Goal: Task Accomplishment & Management: Use online tool/utility

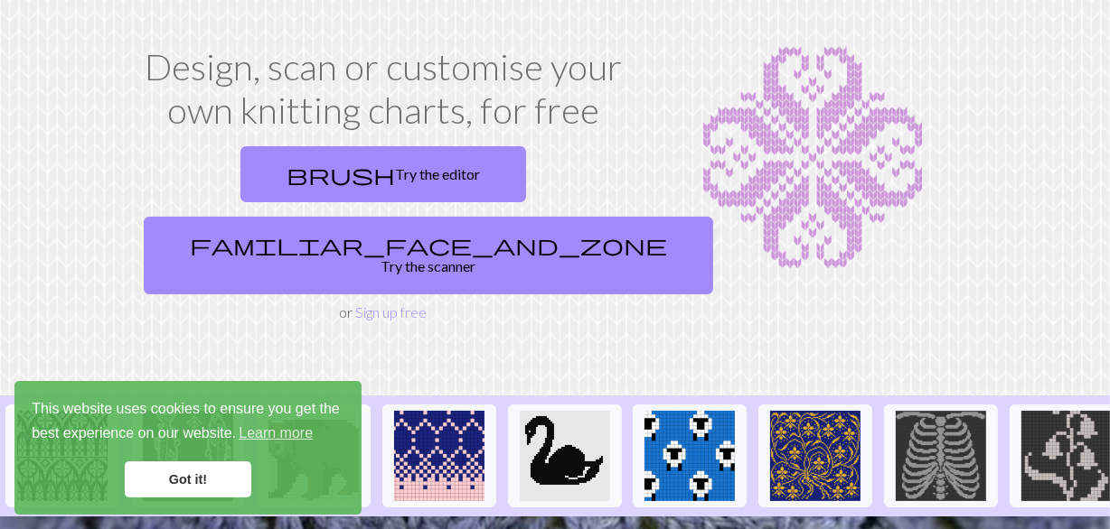
click at [178, 476] on link "Got it!" at bounding box center [188, 480] width 126 height 36
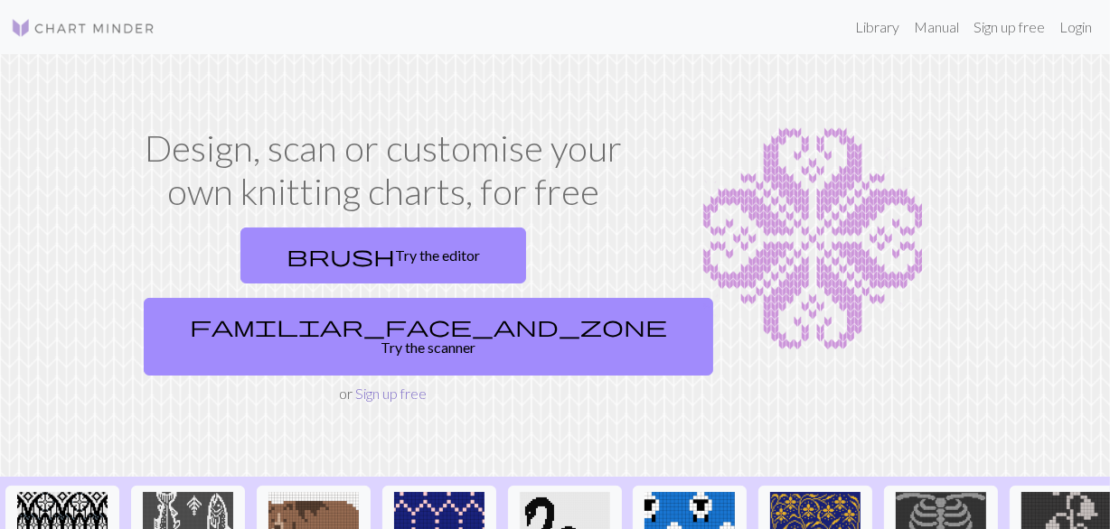
click at [387, 385] on link "Sign up free" at bounding box center [391, 393] width 71 height 17
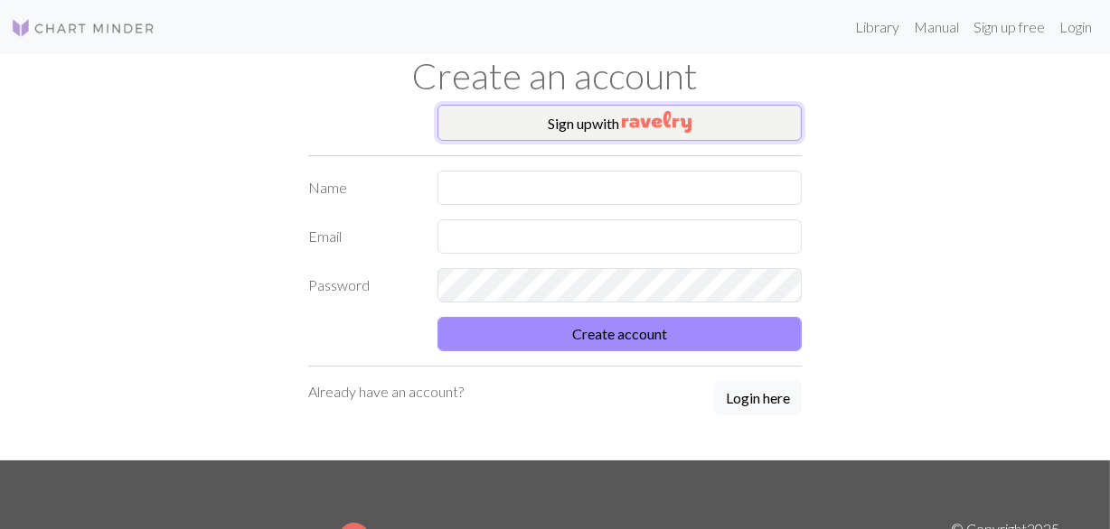
click at [558, 122] on button "Sign up with" at bounding box center [619, 123] width 365 height 36
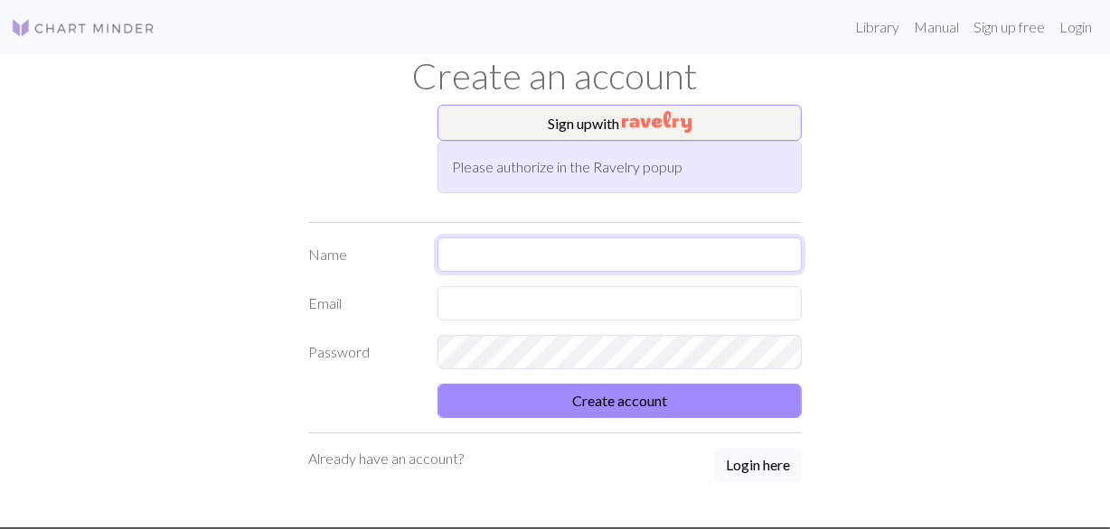
click at [501, 255] on input "text" at bounding box center [619, 255] width 365 height 34
type input "[PERSON_NAME]"
click at [463, 306] on input "text" at bounding box center [619, 303] width 365 height 34
type input "[EMAIL_ADDRESS][DOMAIN_NAME]"
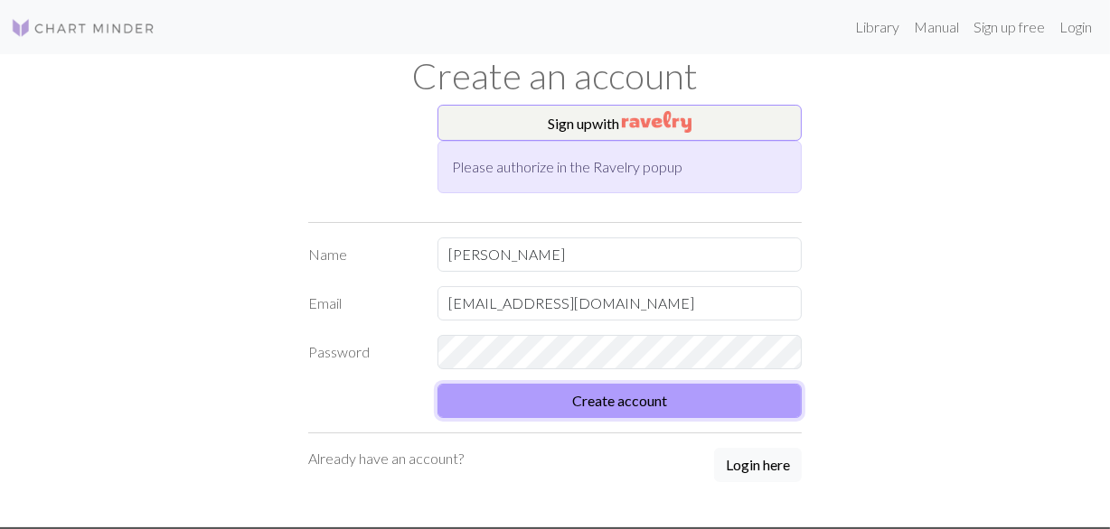
click at [619, 397] on button "Create account" at bounding box center [619, 401] width 365 height 34
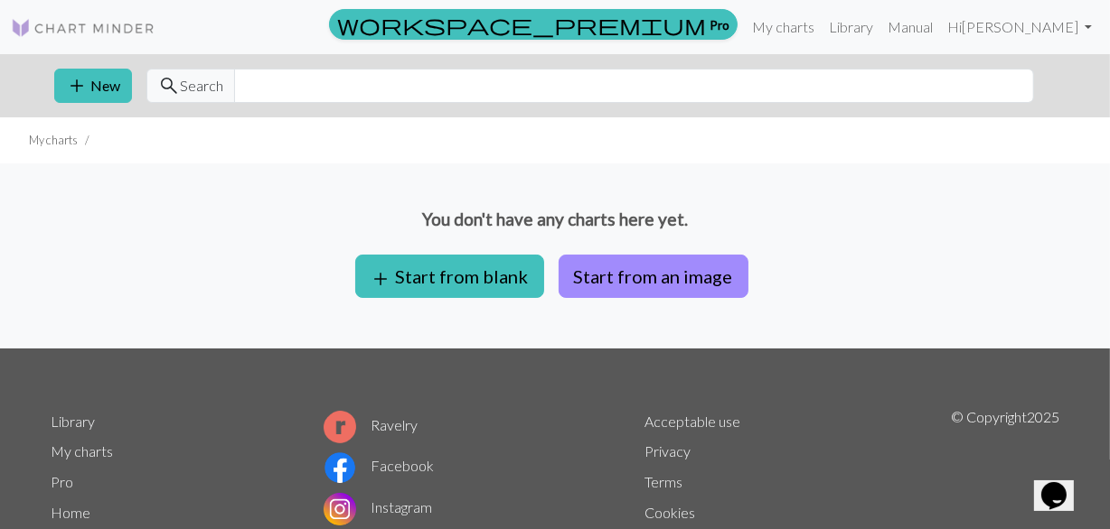
click at [787, 219] on p "You don't have any charts here yet." at bounding box center [555, 220] width 1110 height 26
click at [454, 276] on button "add Start from blank" at bounding box center [449, 276] width 189 height 43
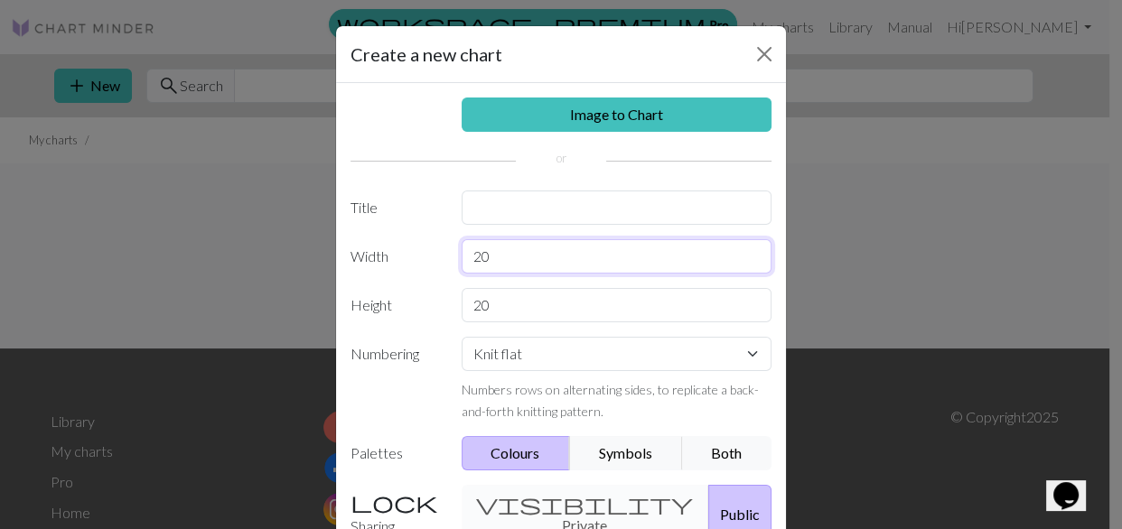
click at [482, 258] on input "20" at bounding box center [617, 256] width 311 height 34
type input "22"
click at [484, 302] on input "20" at bounding box center [617, 305] width 311 height 34
type input "22"
click at [579, 358] on select "Knit flat Knit in the round Lace knitting Cross stitch" at bounding box center [617, 354] width 311 height 34
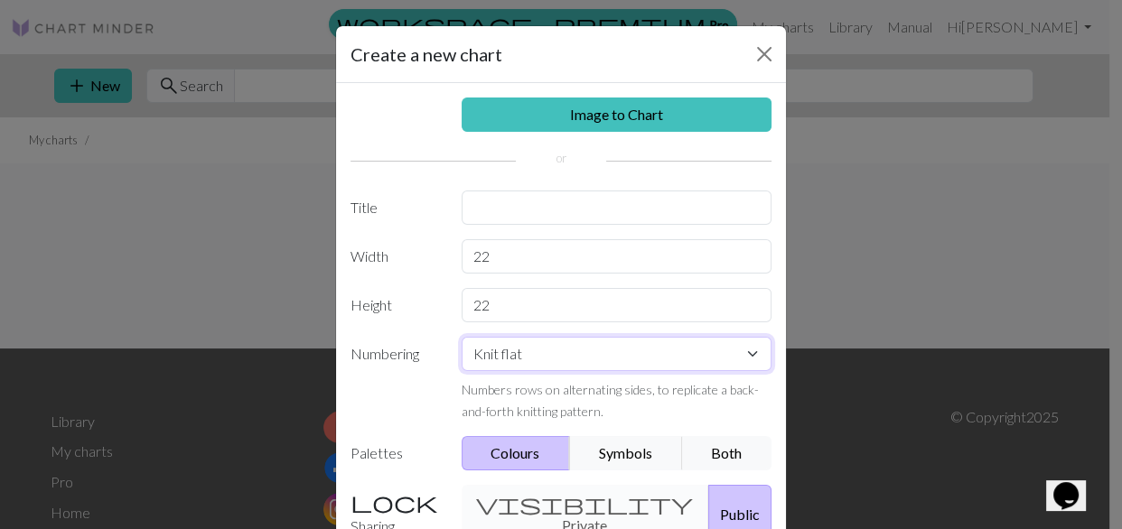
click at [462, 337] on select "Knit flat Knit in the round Lace knitting Cross stitch" at bounding box center [617, 354] width 311 height 34
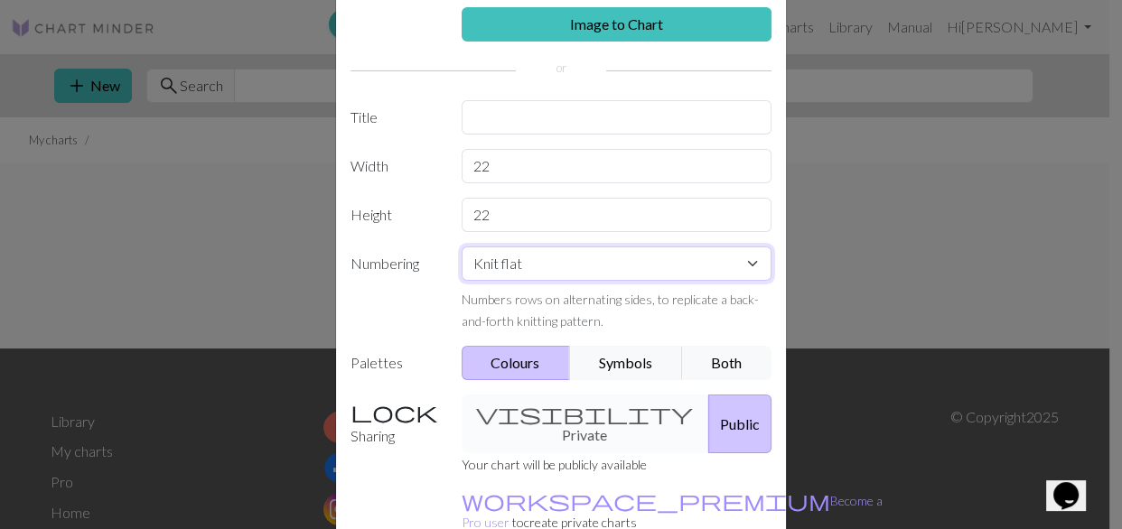
scroll to position [164, 0]
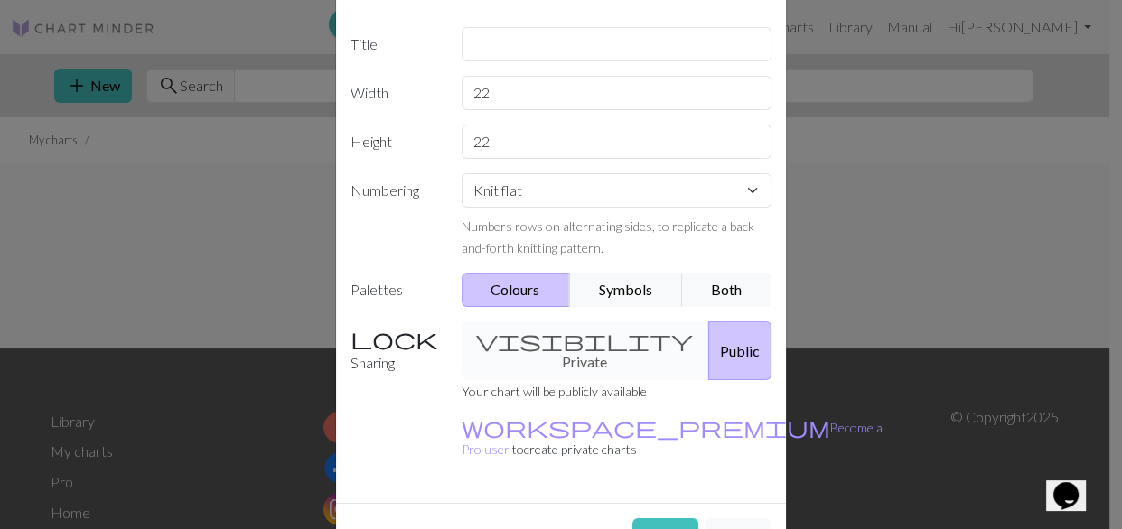
click at [550, 335] on div "visibility Private Public" at bounding box center [617, 351] width 333 height 59
click at [514, 334] on div "visibility Private Public" at bounding box center [617, 351] width 333 height 59
click at [510, 285] on button "Colours" at bounding box center [516, 290] width 109 height 34
click at [610, 280] on button "Symbols" at bounding box center [626, 290] width 114 height 34
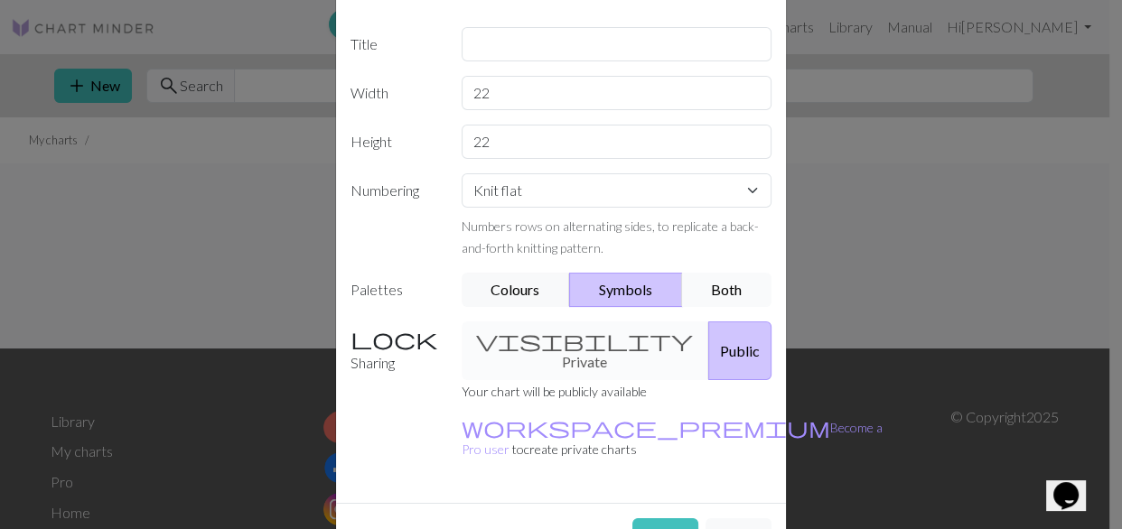
click at [723, 289] on button "Both" at bounding box center [727, 290] width 90 height 34
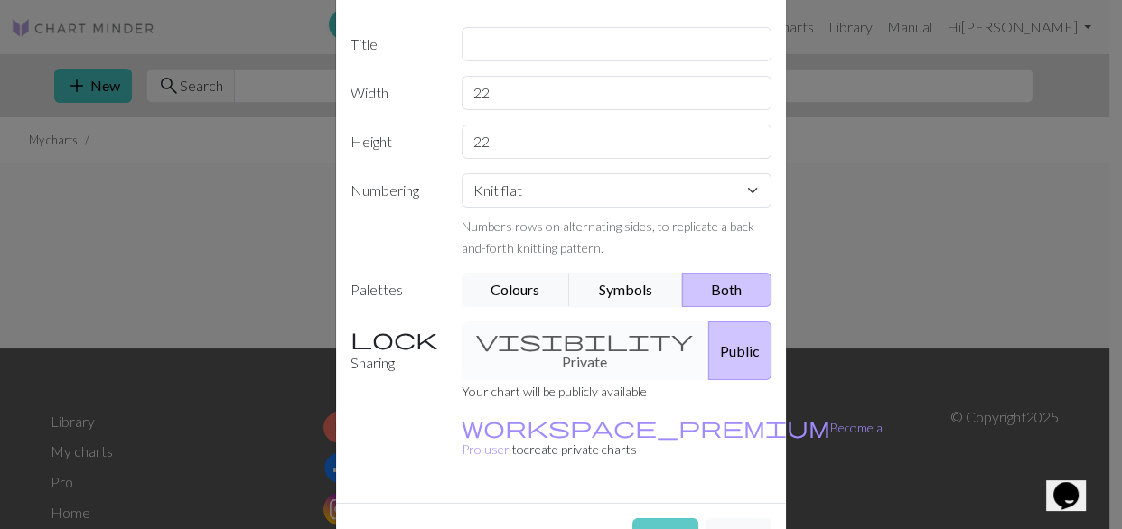
click at [651, 519] on button "Create" at bounding box center [665, 536] width 66 height 34
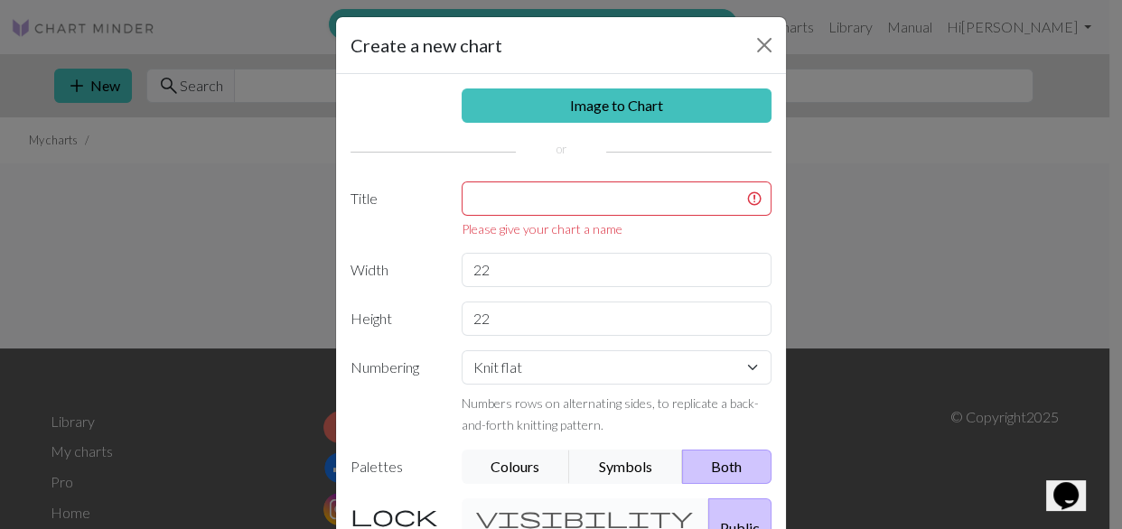
scroll to position [0, 0]
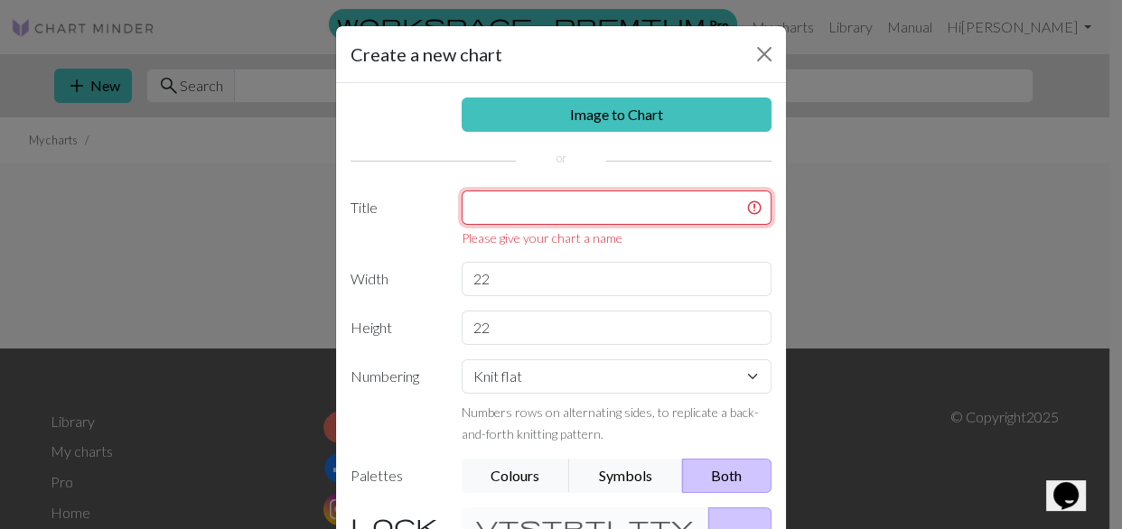
click at [491, 212] on input "text" at bounding box center [617, 208] width 311 height 34
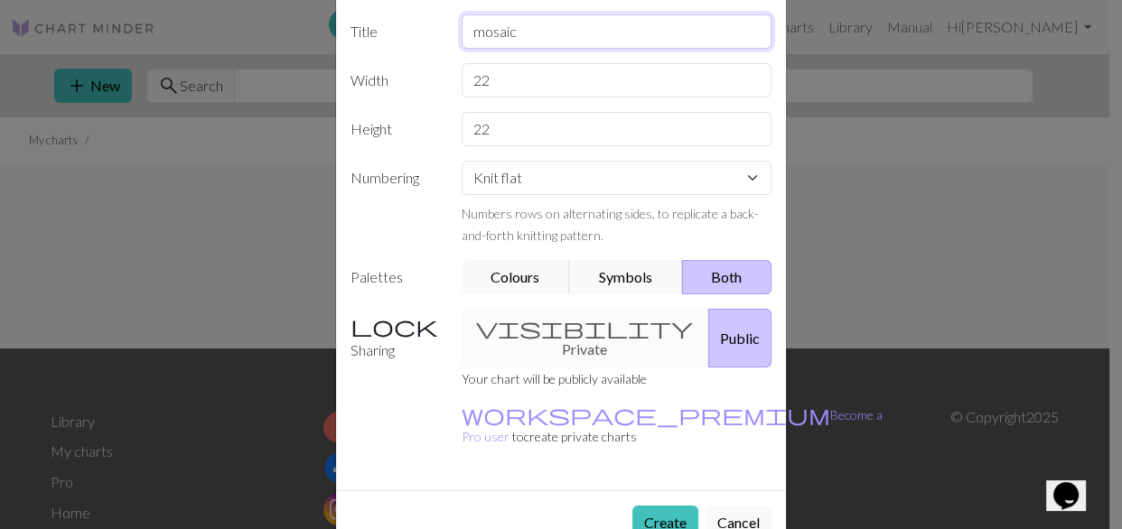
scroll to position [183, 0]
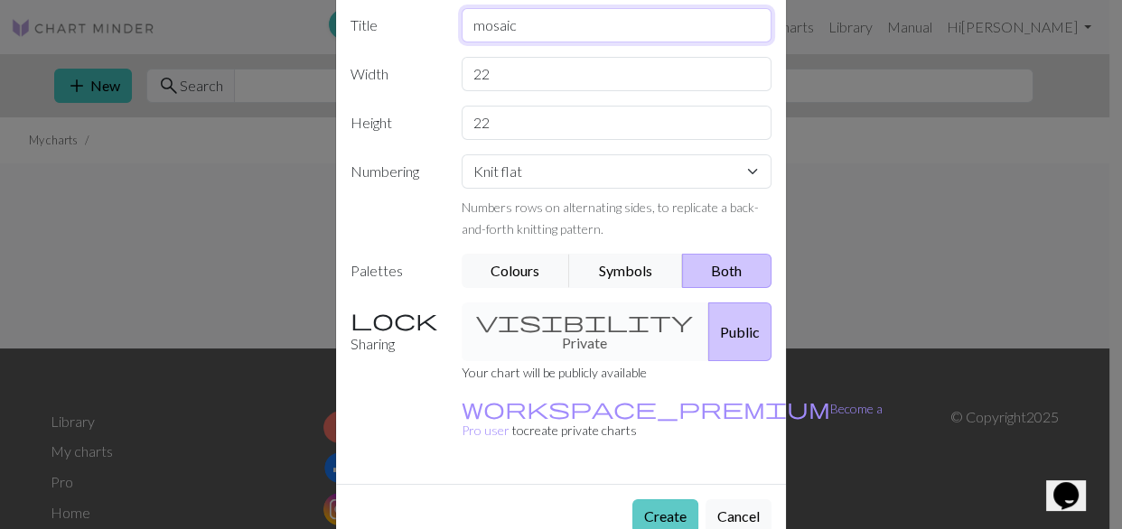
type input "mosaic"
click at [660, 500] on button "Create" at bounding box center [665, 517] width 66 height 34
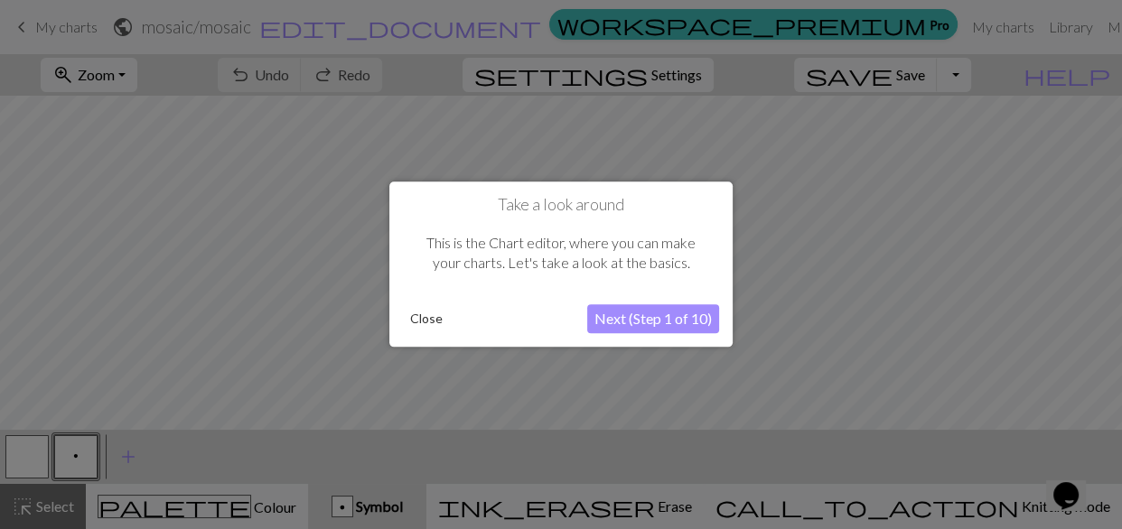
click at [417, 314] on button "Close" at bounding box center [426, 319] width 47 height 27
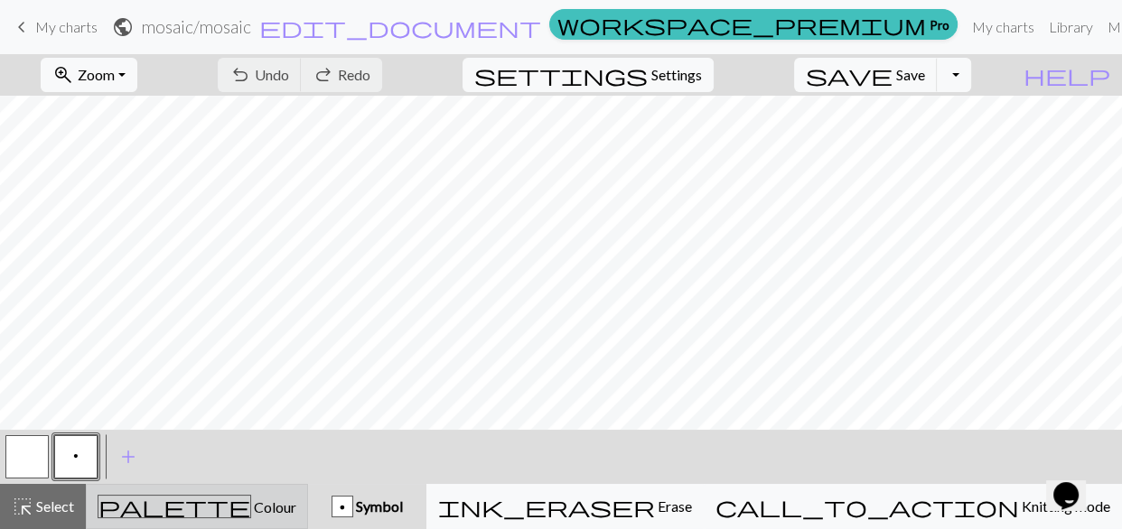
click at [193, 503] on span "palette" at bounding box center [174, 506] width 152 height 25
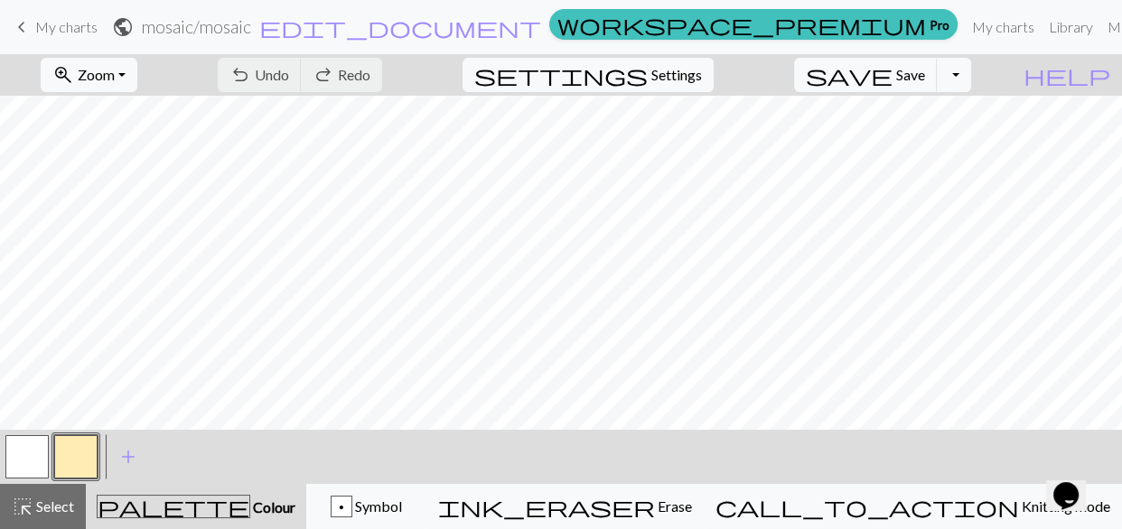
click at [250, 501] on span "Colour" at bounding box center [272, 507] width 45 height 17
click at [79, 450] on button "button" at bounding box center [75, 457] width 43 height 43
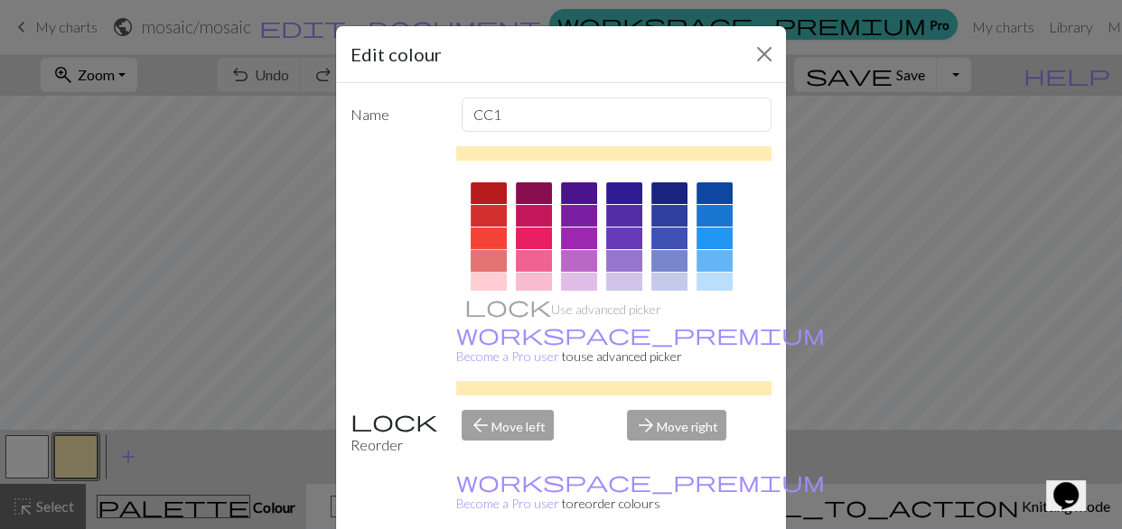
click at [480, 254] on div at bounding box center [489, 261] width 36 height 22
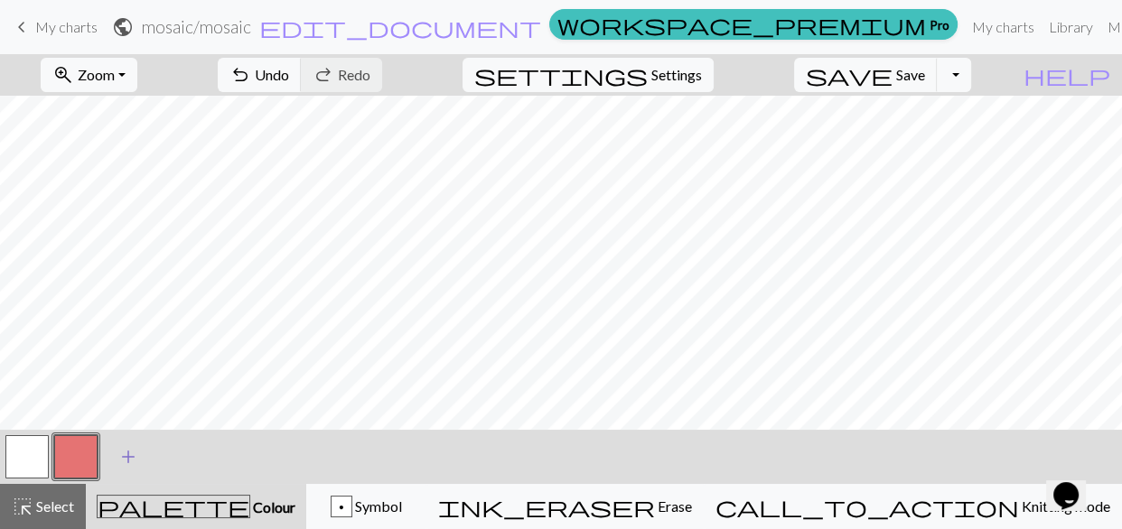
click at [123, 458] on span "add" at bounding box center [128, 457] width 22 height 25
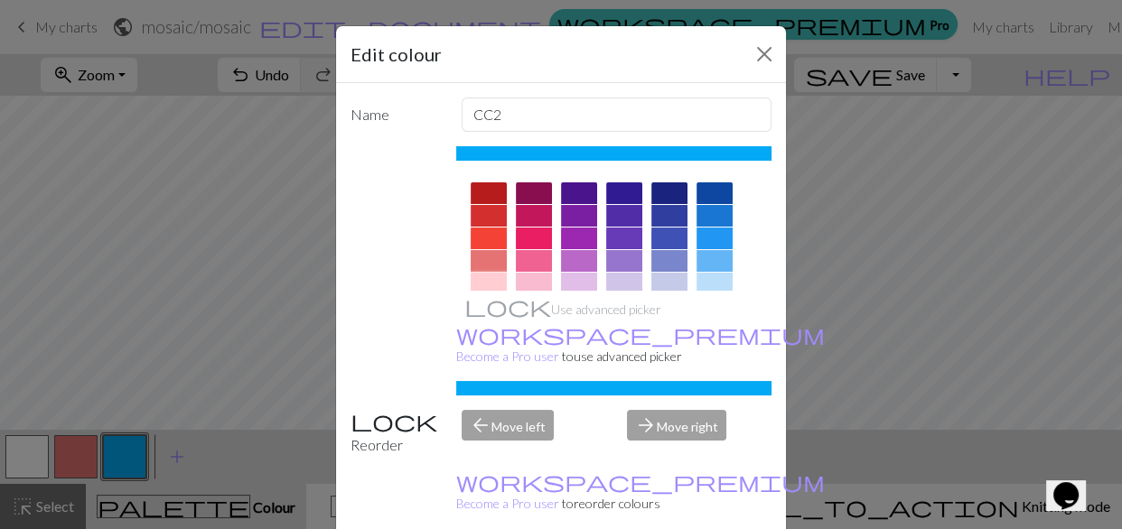
click at [475, 285] on div at bounding box center [489, 284] width 36 height 22
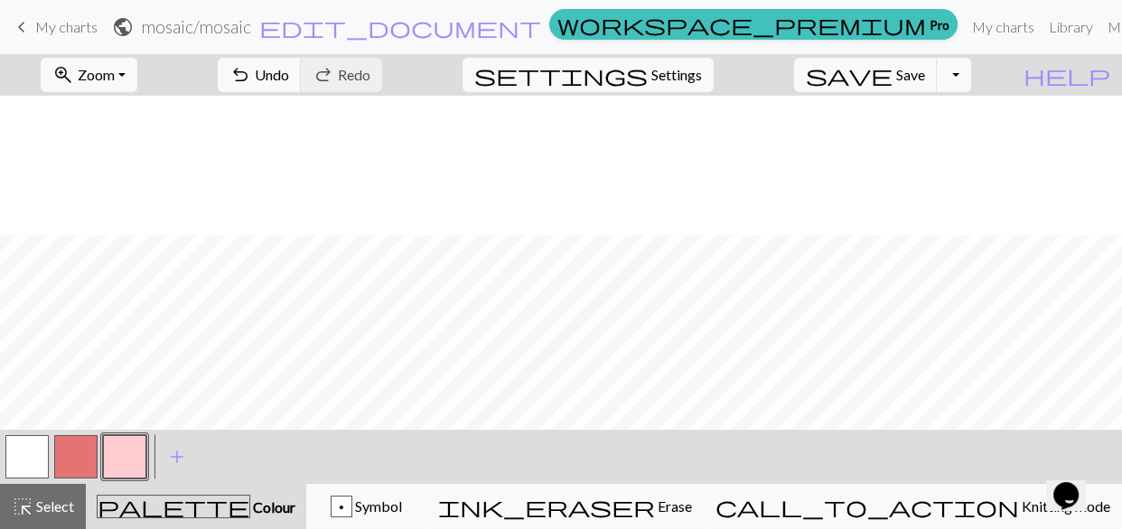
scroll to position [155, 0]
click at [77, 454] on button "button" at bounding box center [75, 457] width 43 height 43
click at [135, 453] on button "button" at bounding box center [124, 457] width 43 height 43
click at [35, 452] on button "button" at bounding box center [26, 457] width 43 height 43
click at [75, 451] on button "button" at bounding box center [75, 457] width 43 height 43
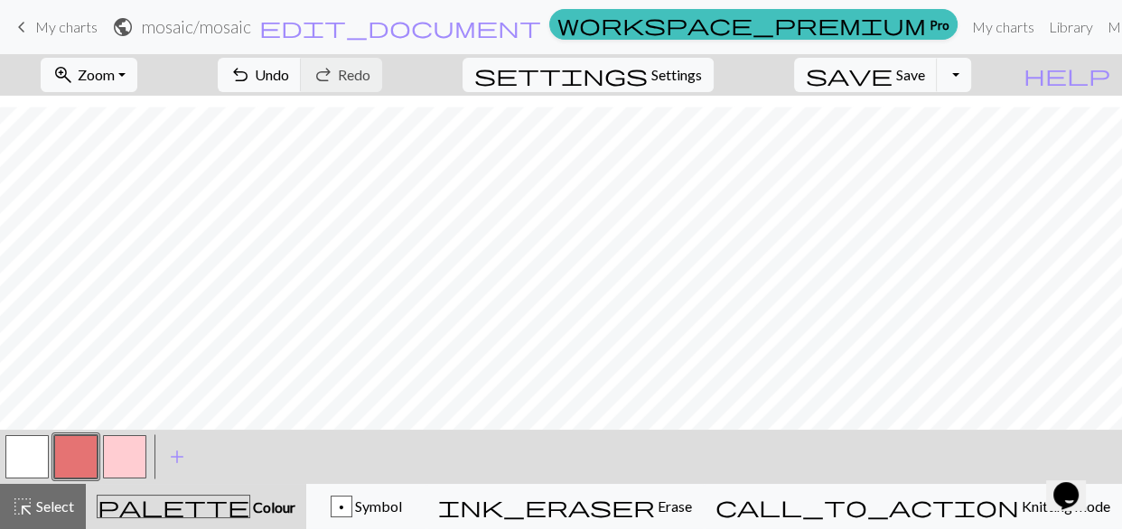
drag, startPoint x: 18, startPoint y: 454, endPoint x: 61, endPoint y: 439, distance: 45.2
click at [26, 454] on button "button" at bounding box center [26, 457] width 43 height 43
click at [124, 454] on button "button" at bounding box center [124, 457] width 43 height 43
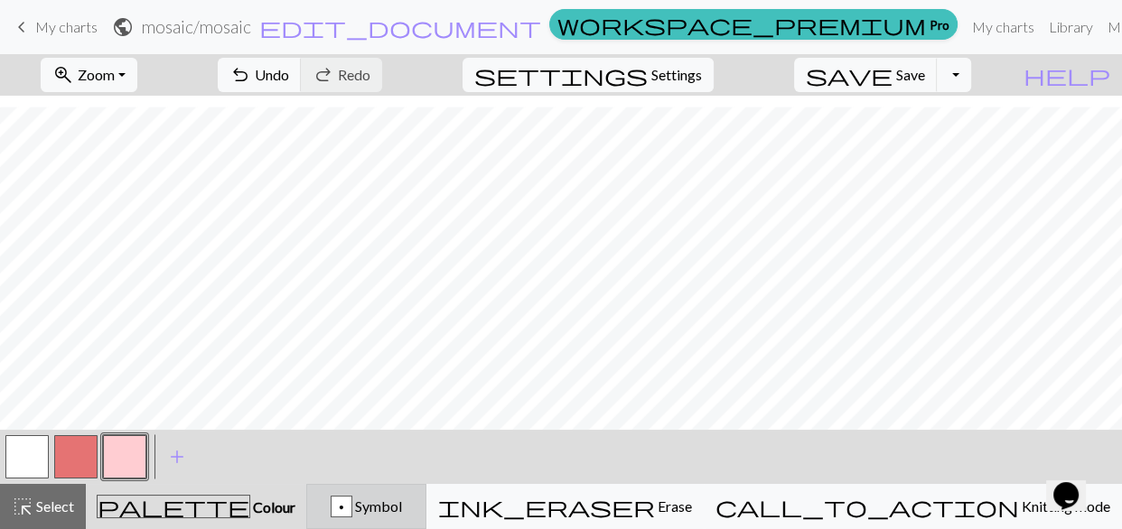
click at [351, 506] on div "p" at bounding box center [342, 508] width 20 height 22
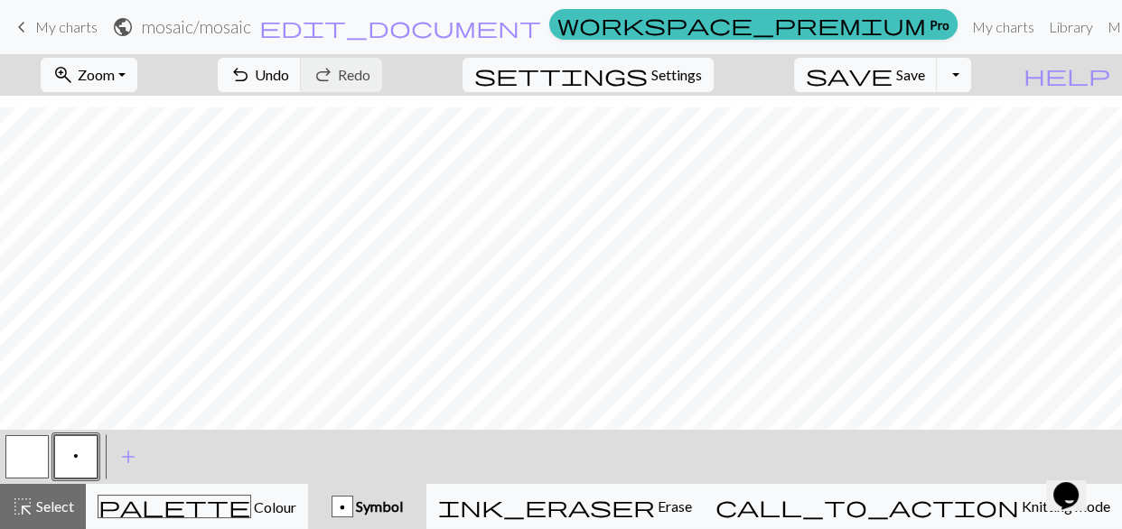
click at [83, 454] on button "p" at bounding box center [75, 457] width 43 height 43
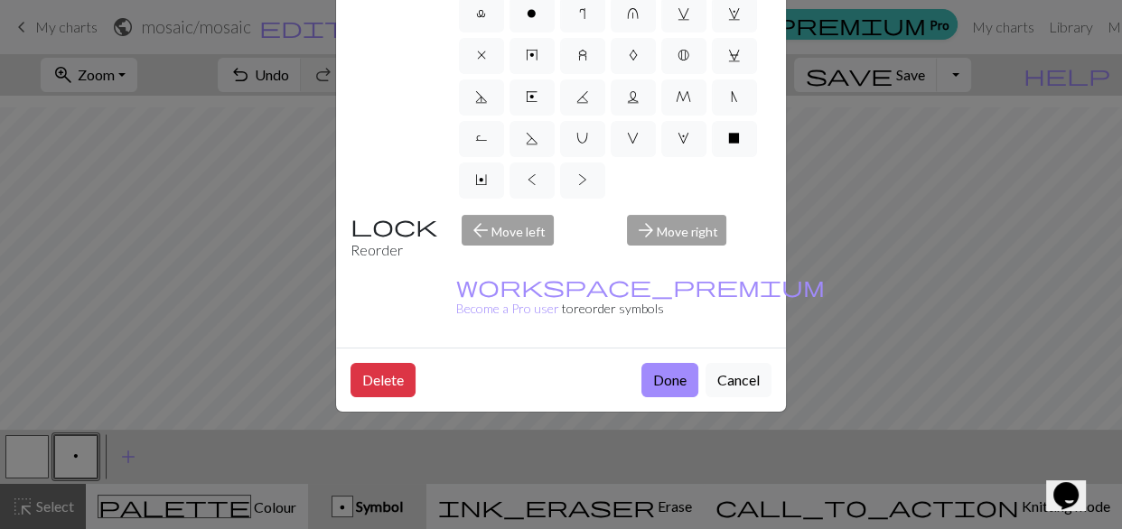
scroll to position [13, 0]
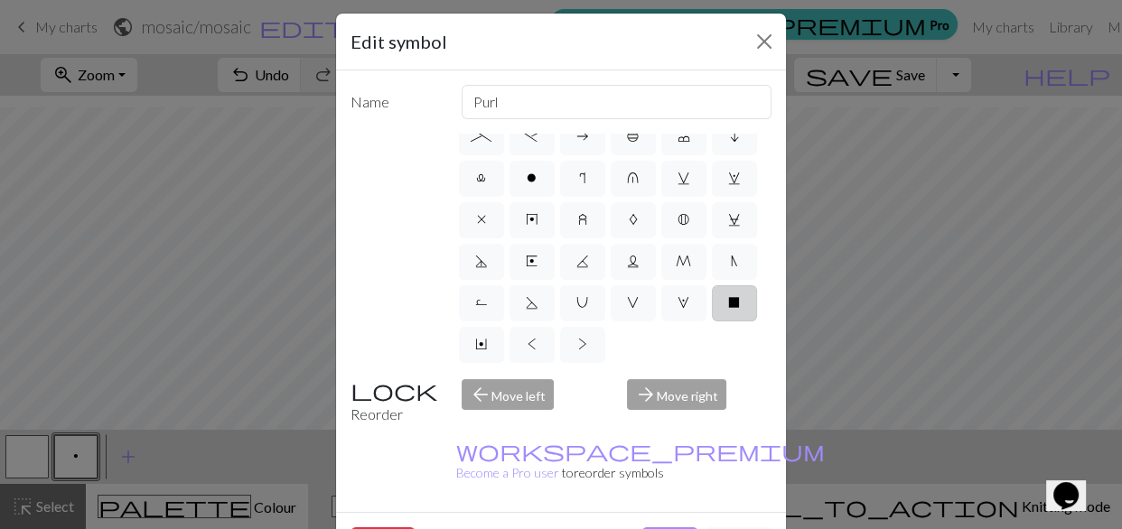
click at [728, 298] on span "X" at bounding box center [734, 302] width 12 height 14
radio input "true"
type input "no stitch"
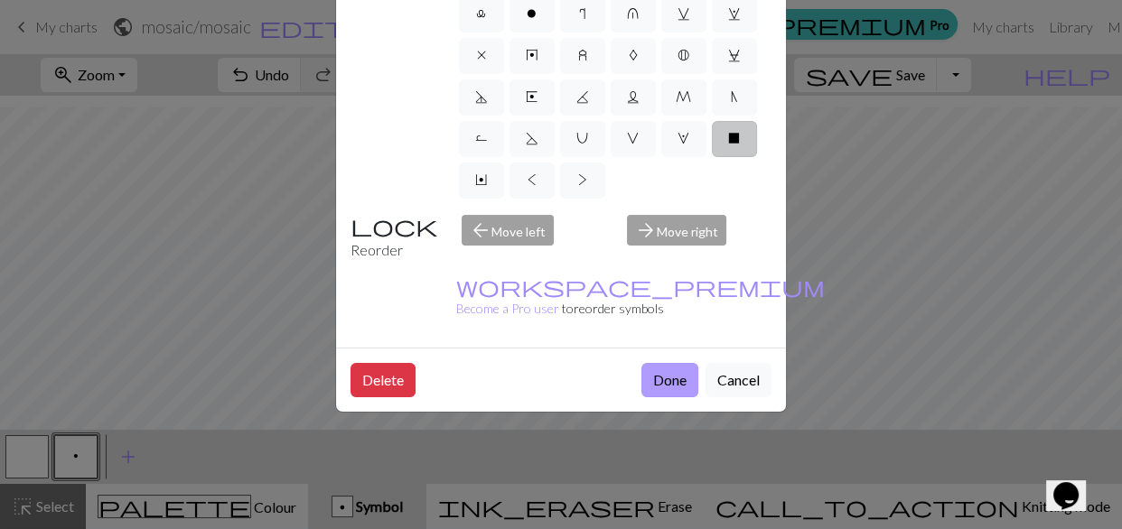
click at [659, 363] on button "Done" at bounding box center [670, 380] width 57 height 34
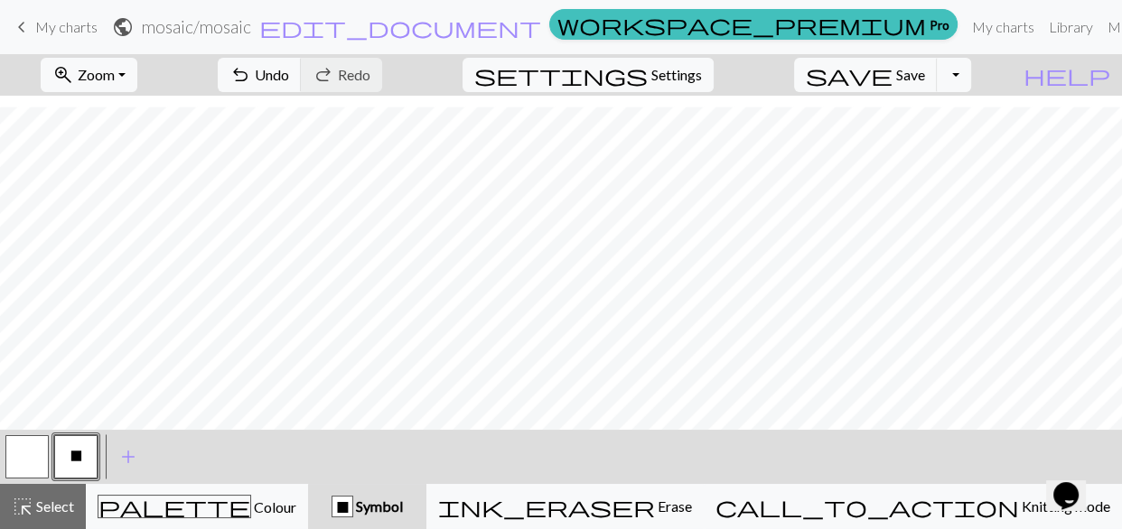
click at [28, 453] on button "button" at bounding box center [26, 457] width 43 height 43
click at [74, 454] on span "X" at bounding box center [76, 456] width 12 height 14
click at [28, 456] on button "button" at bounding box center [26, 457] width 43 height 43
click at [30, 452] on button "button" at bounding box center [26, 457] width 43 height 43
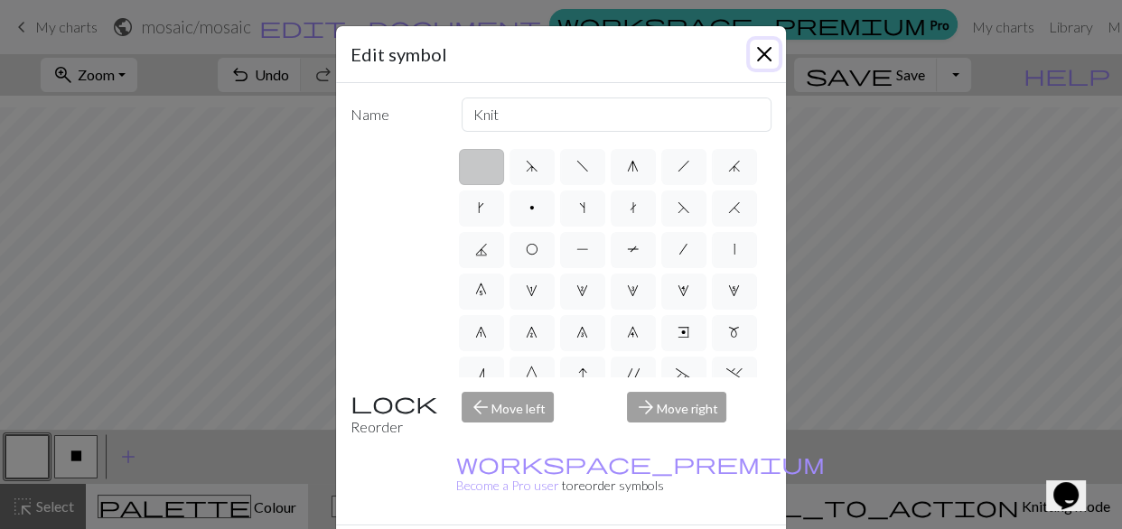
drag, startPoint x: 755, startPoint y: 53, endPoint x: 742, endPoint y: 58, distance: 14.3
click at [752, 56] on button "Close" at bounding box center [764, 54] width 29 height 29
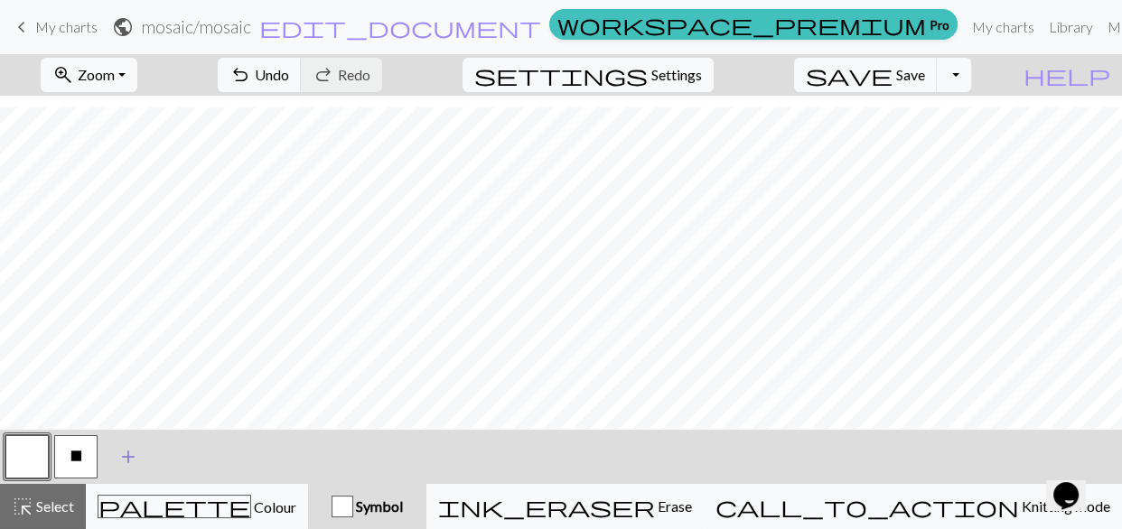
click at [124, 460] on span "add" at bounding box center [128, 457] width 22 height 25
click at [27, 455] on button "button" at bounding box center [26, 457] width 43 height 43
click at [122, 454] on button "button" at bounding box center [124, 457] width 43 height 43
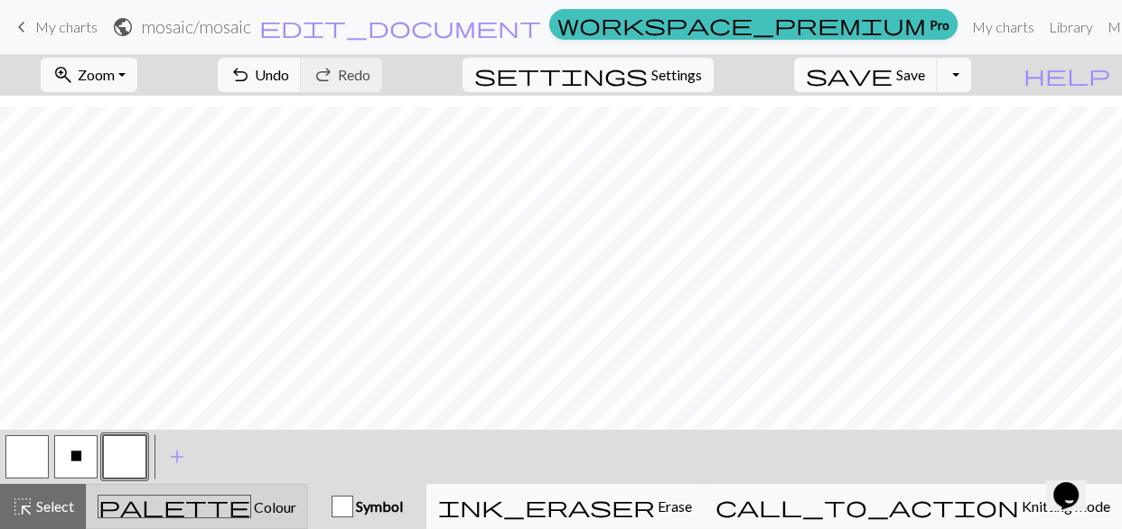
click at [201, 505] on span "palette" at bounding box center [174, 506] width 152 height 25
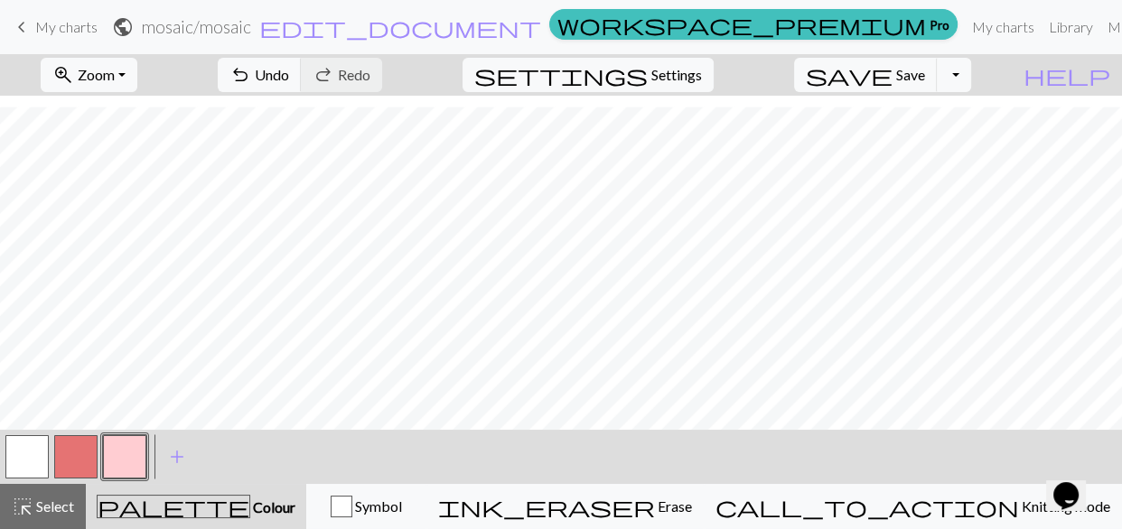
click at [32, 454] on button "button" at bounding box center [26, 457] width 43 height 43
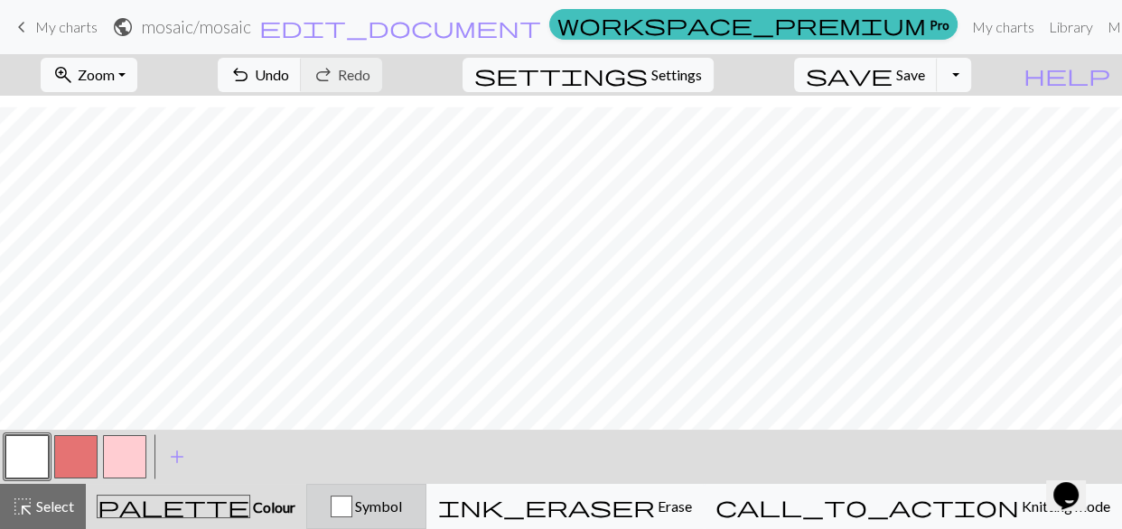
click at [402, 501] on span "Symbol" at bounding box center [377, 506] width 50 height 17
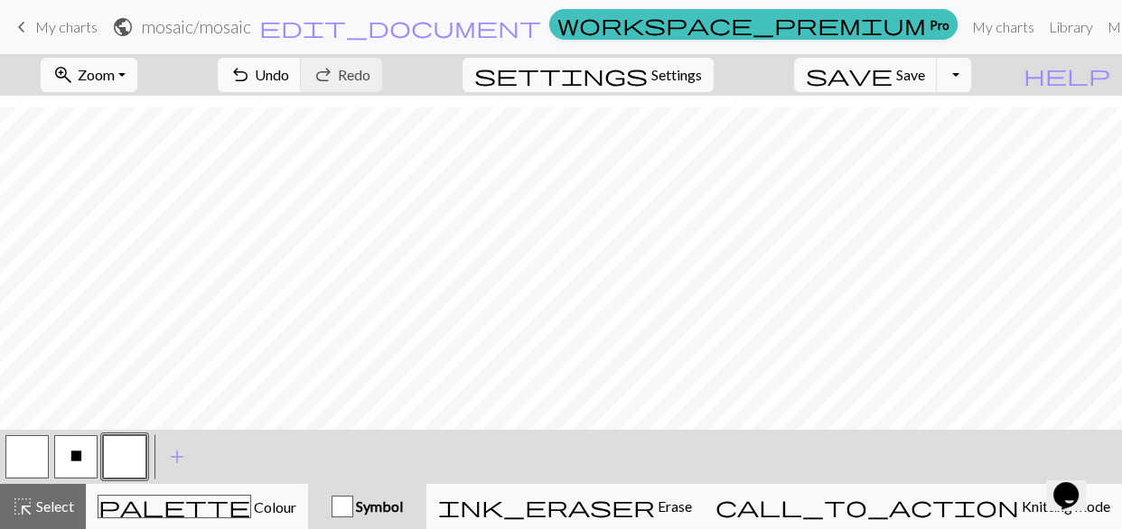
click at [73, 454] on span "X" at bounding box center [76, 456] width 12 height 14
click at [180, 454] on span "add" at bounding box center [177, 457] width 22 height 25
click at [403, 505] on span "Symbol" at bounding box center [378, 506] width 50 height 17
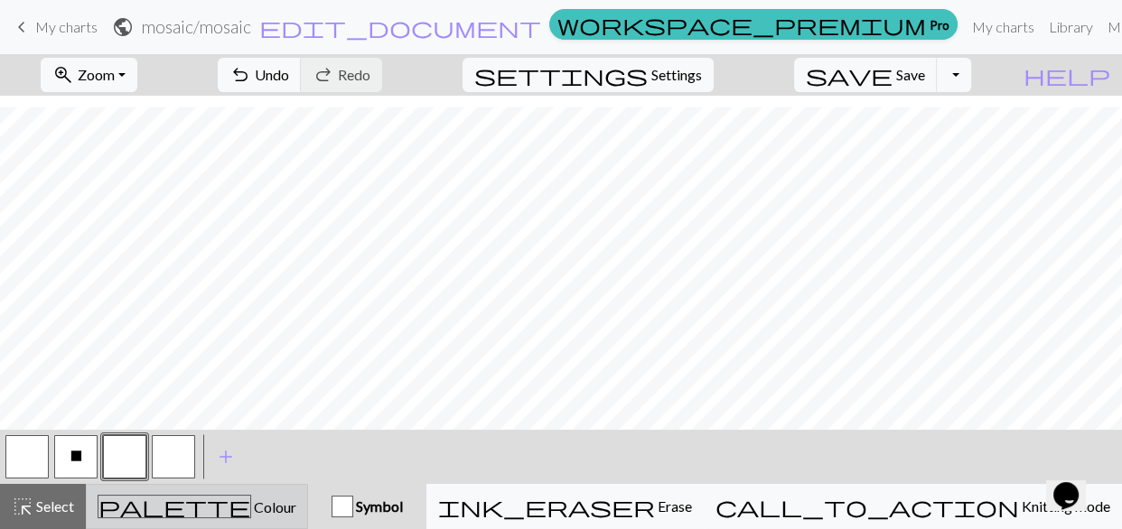
click at [190, 519] on span "palette" at bounding box center [174, 506] width 152 height 25
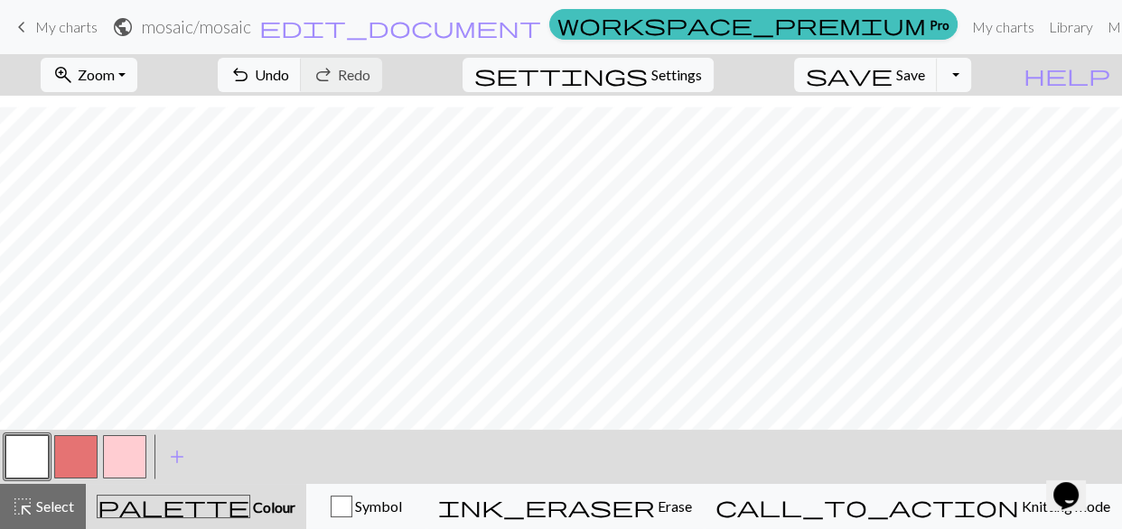
click at [27, 450] on button "button" at bounding box center [26, 457] width 43 height 43
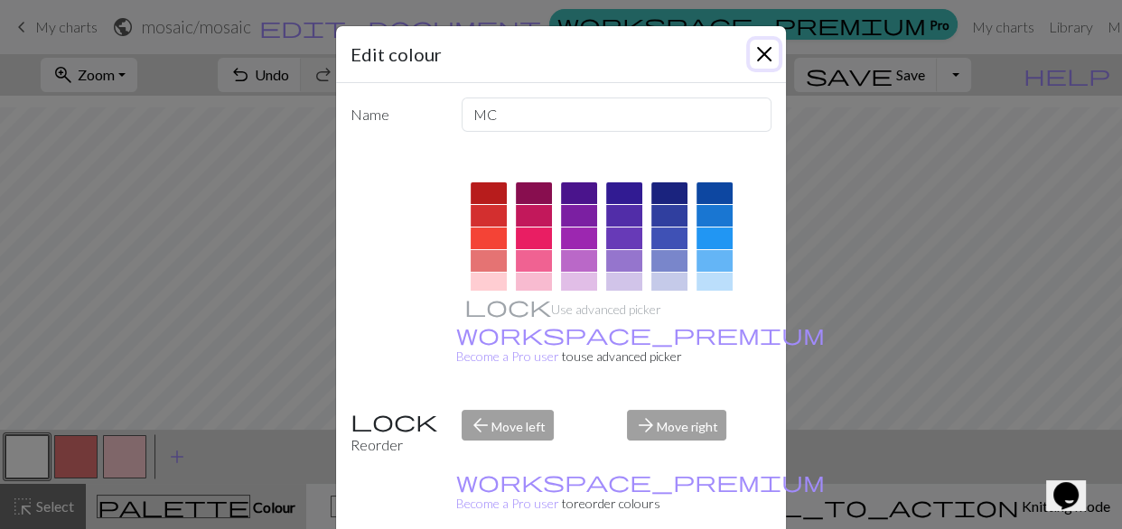
click at [753, 50] on button "Close" at bounding box center [764, 54] width 29 height 29
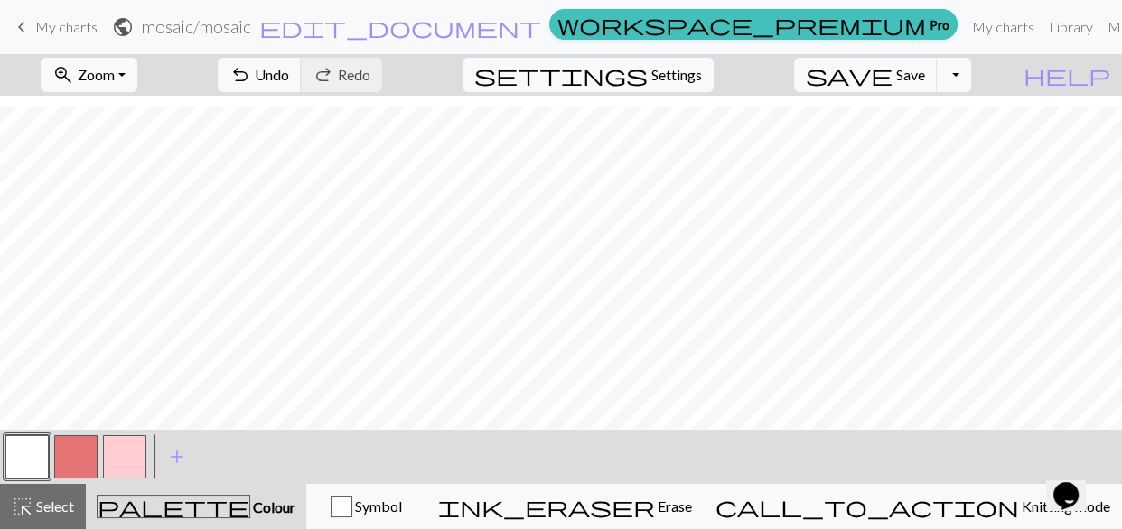
click at [30, 457] on button "button" at bounding box center [26, 457] width 43 height 43
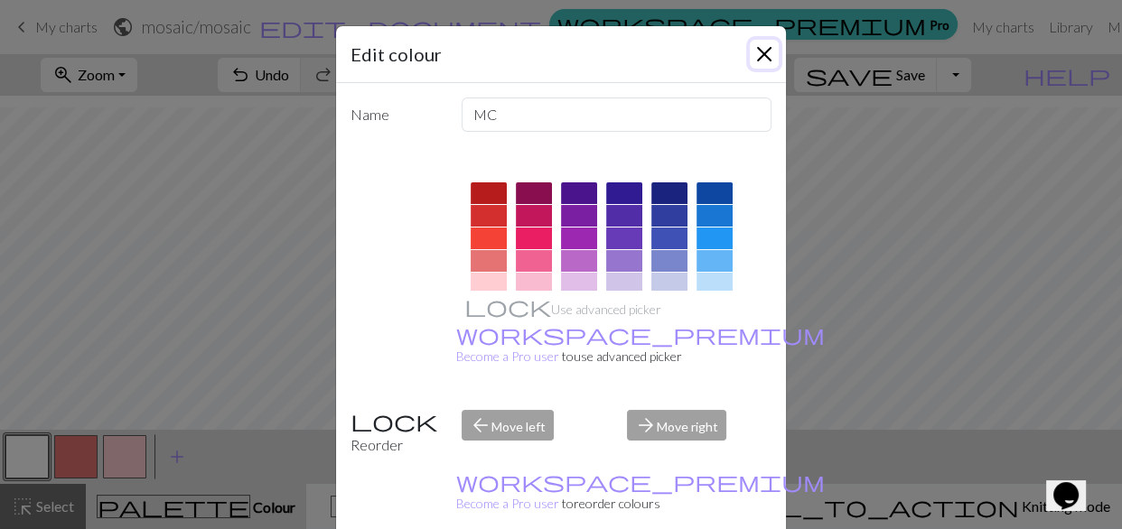
click at [752, 53] on button "Close" at bounding box center [764, 54] width 29 height 29
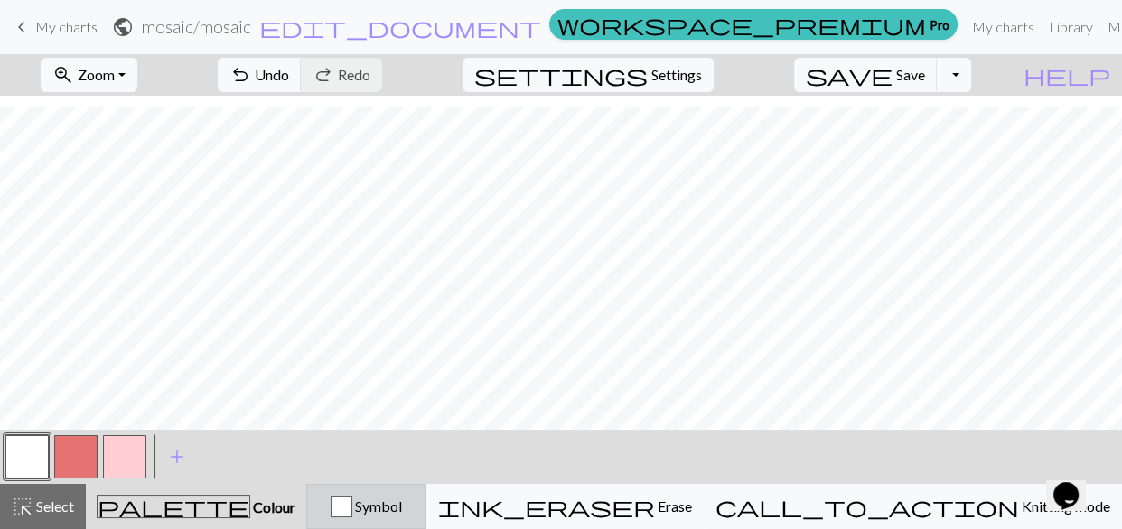
click at [402, 511] on span "Symbol" at bounding box center [377, 506] width 50 height 17
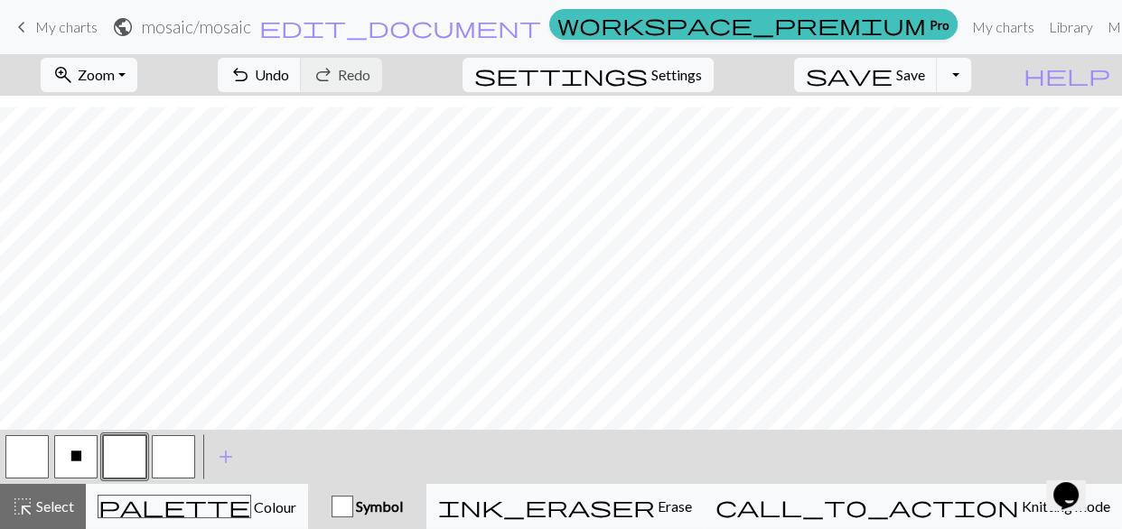
click at [32, 446] on button "button" at bounding box center [26, 457] width 43 height 43
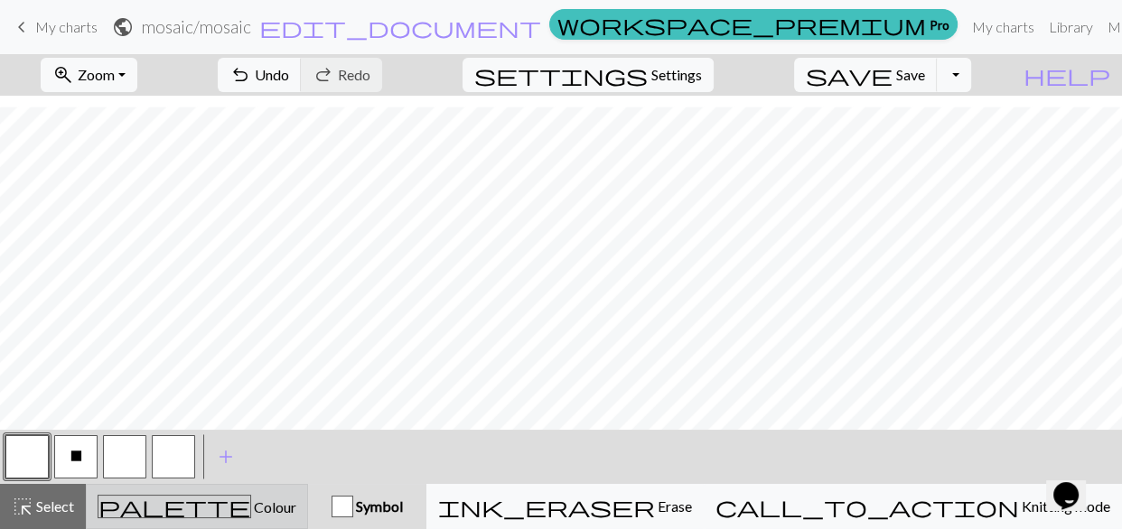
click at [251, 510] on span "Colour" at bounding box center [273, 507] width 45 height 17
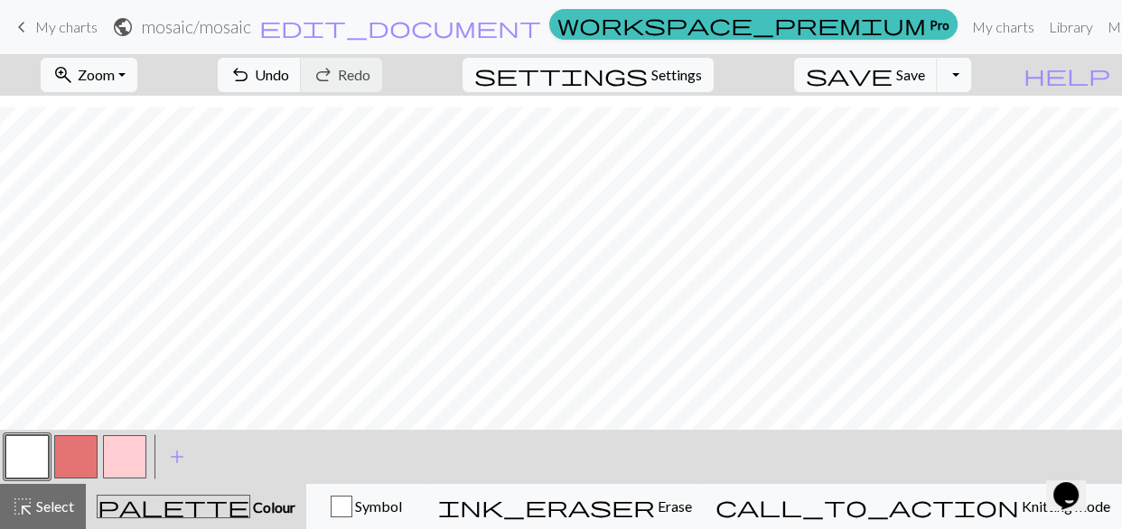
click at [26, 452] on button "button" at bounding box center [26, 457] width 43 height 43
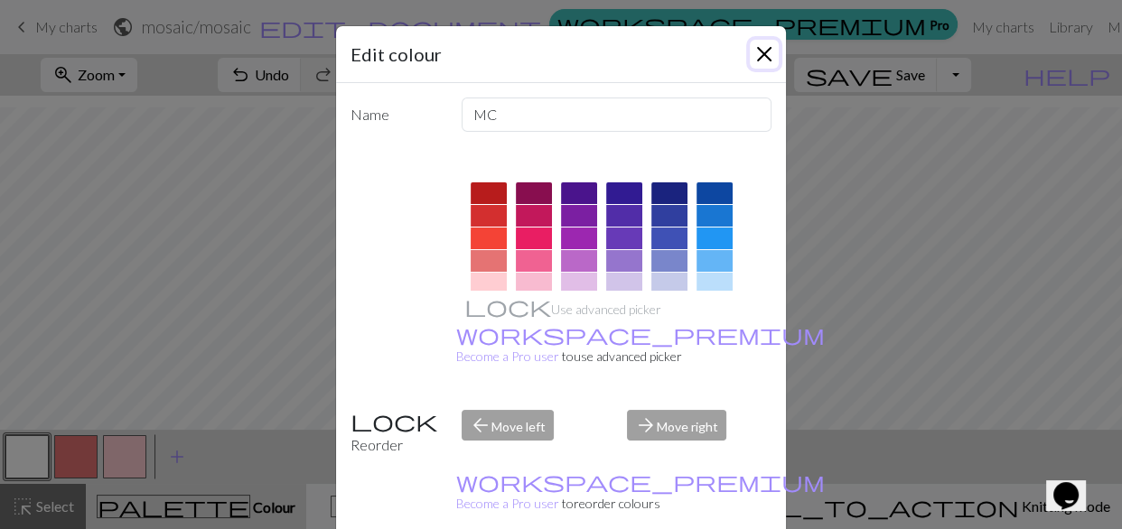
click at [756, 51] on button "Close" at bounding box center [764, 54] width 29 height 29
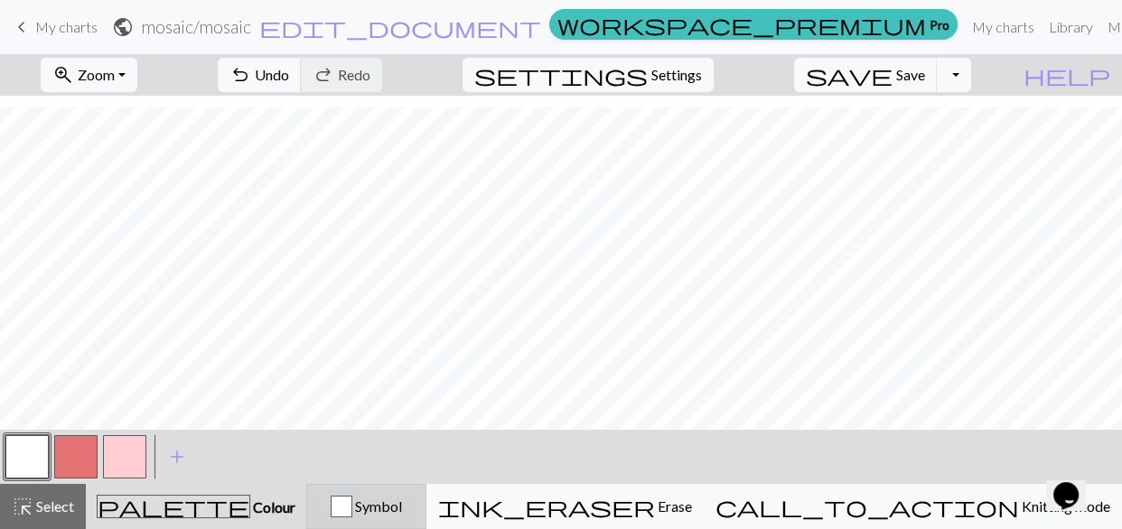
click at [402, 509] on span "Symbol" at bounding box center [377, 506] width 50 height 17
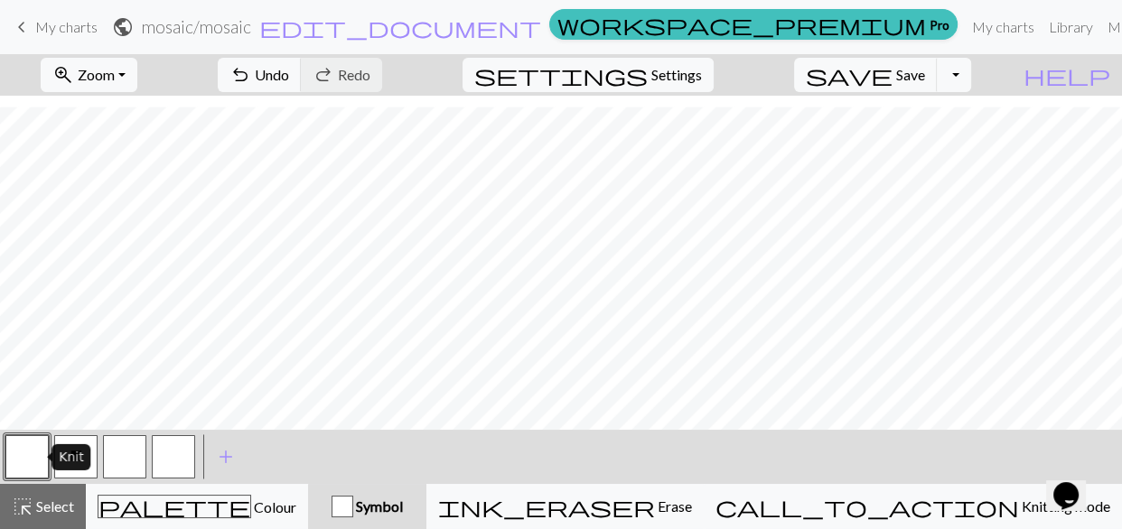
click at [31, 457] on button "button" at bounding box center [26, 457] width 43 height 43
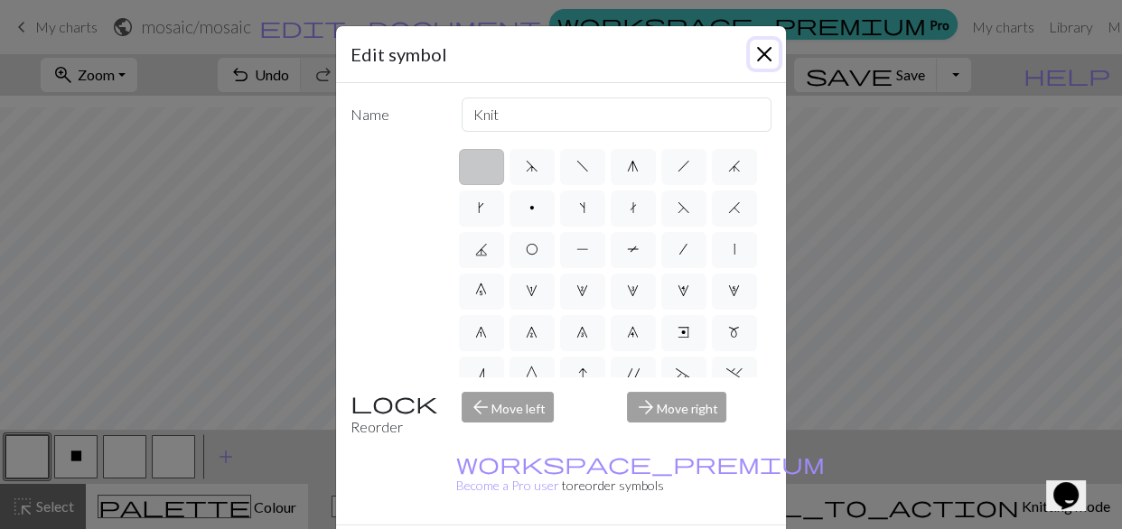
click at [758, 54] on button "Close" at bounding box center [764, 54] width 29 height 29
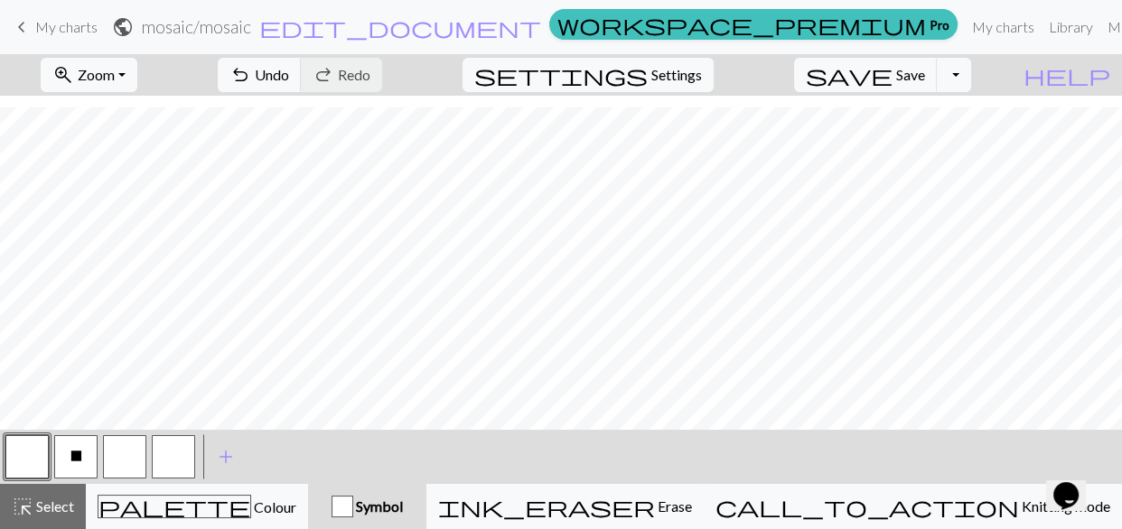
click at [120, 454] on button "button" at bounding box center [124, 457] width 43 height 43
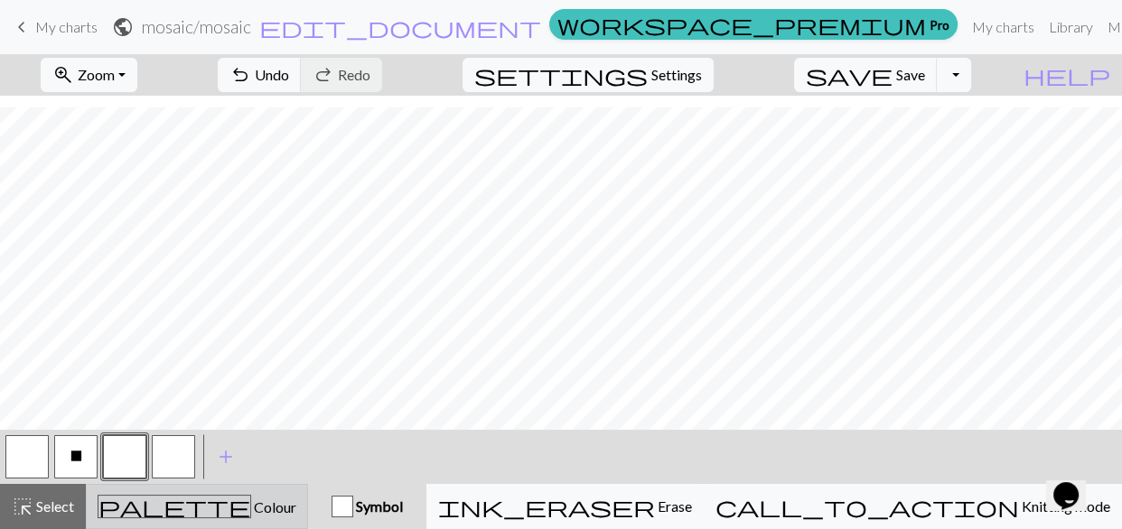
click at [251, 512] on span "Colour" at bounding box center [273, 507] width 45 height 17
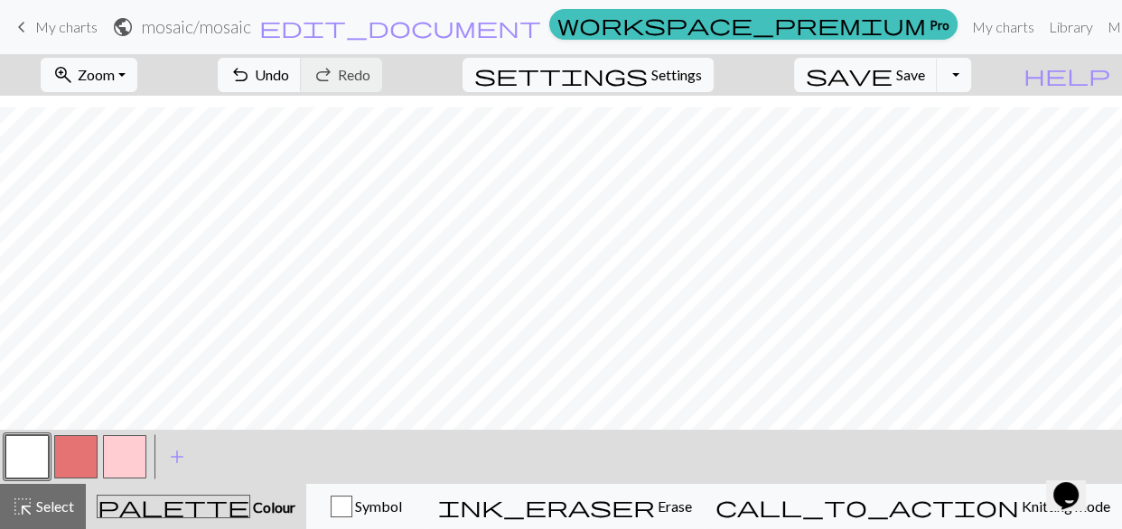
click at [15, 446] on button "button" at bounding box center [26, 457] width 43 height 43
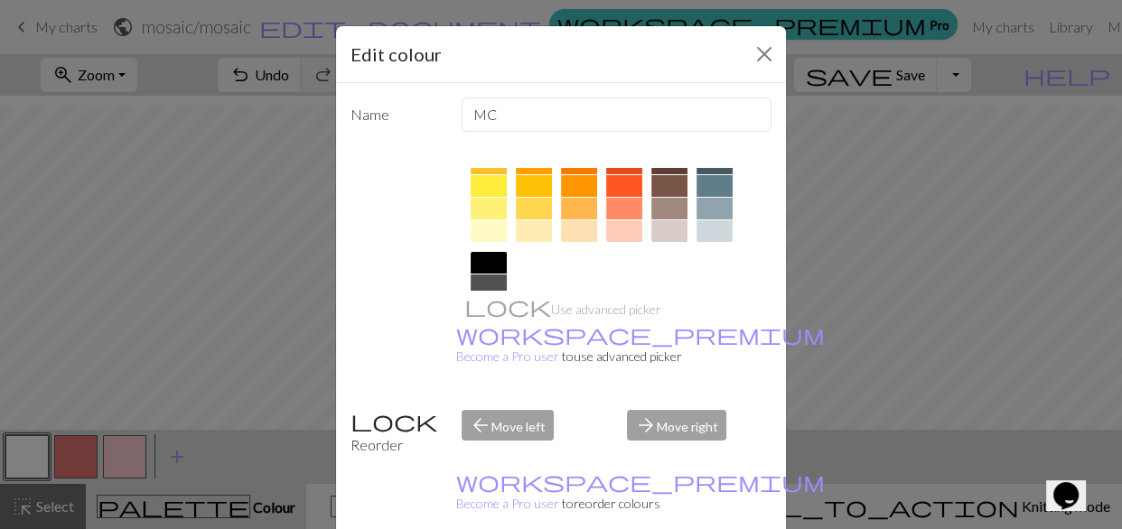
scroll to position [389, 0]
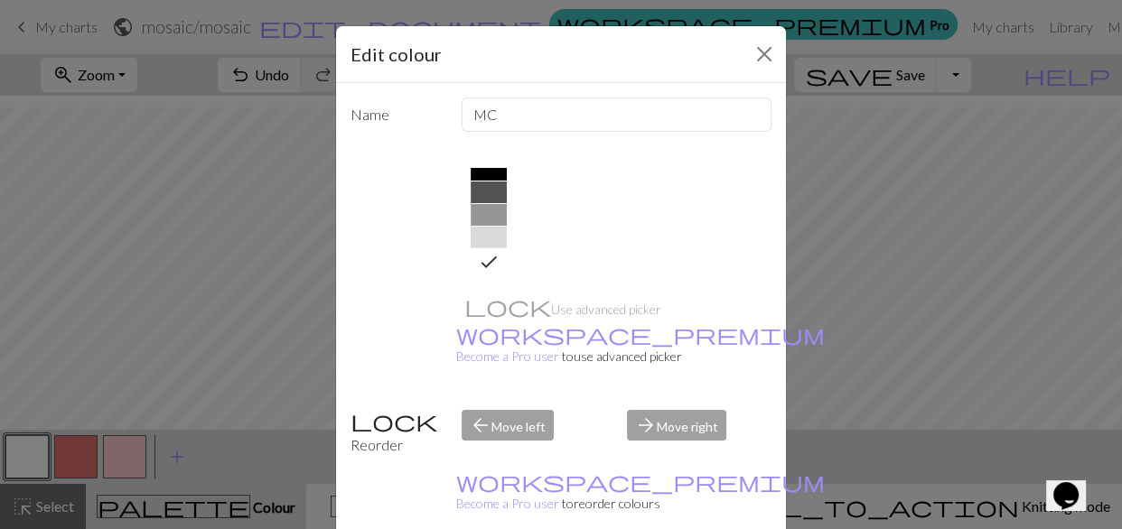
click at [482, 260] on icon at bounding box center [489, 262] width 22 height 22
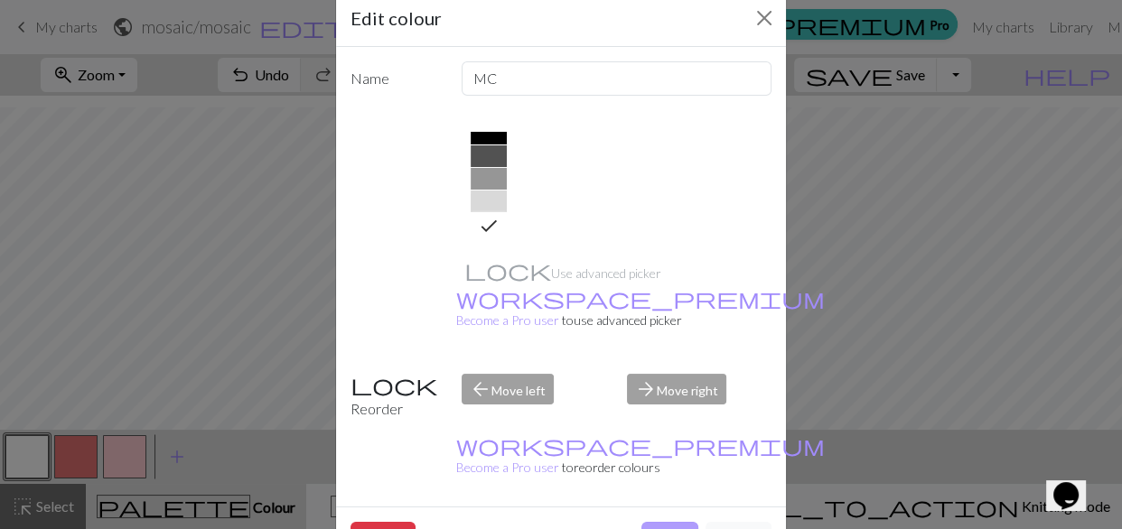
scroll to position [45, 0]
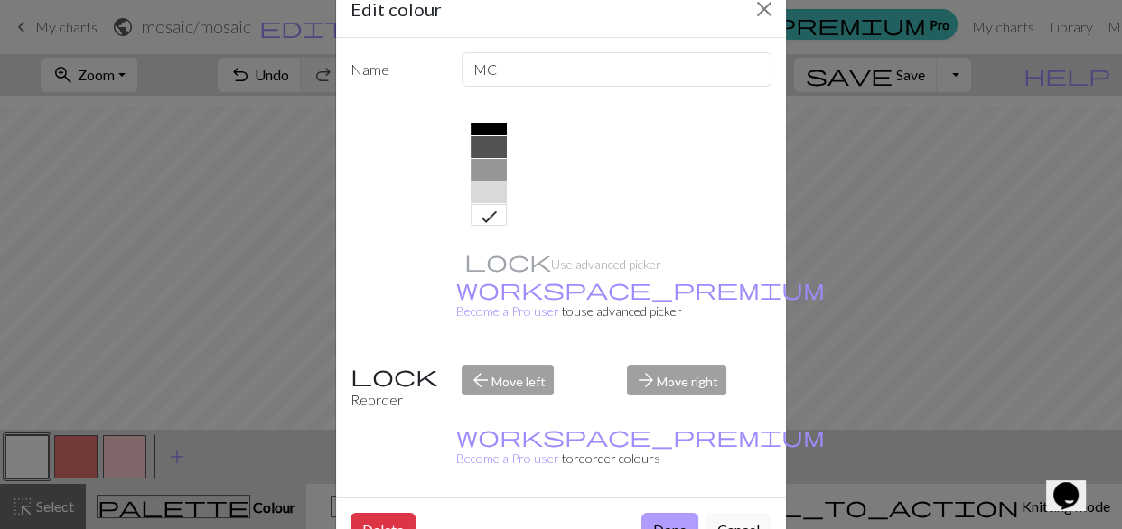
click at [678, 513] on button "Done" at bounding box center [670, 530] width 57 height 34
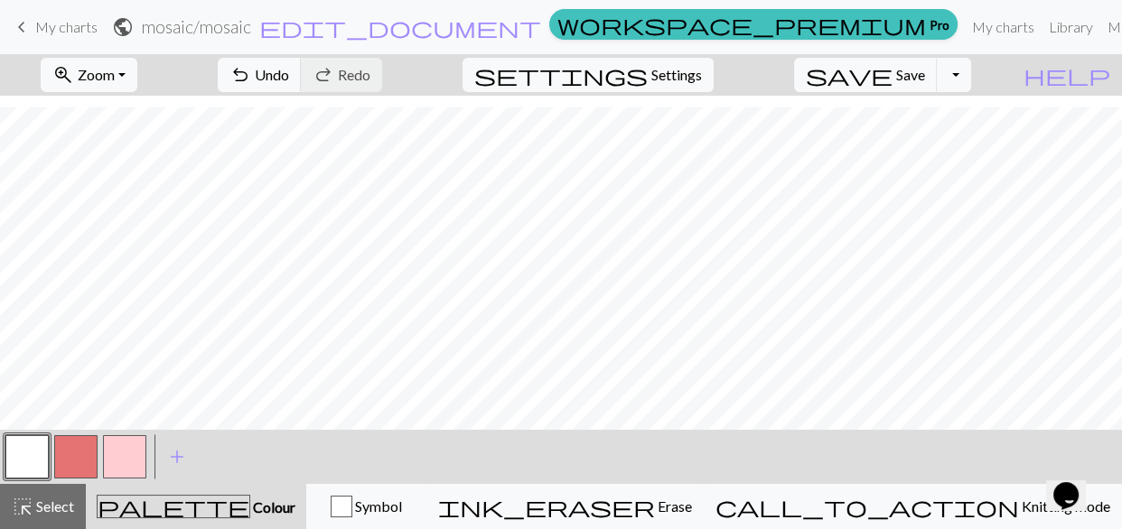
click at [144, 455] on button "button" at bounding box center [124, 457] width 43 height 43
drag, startPoint x: 30, startPoint y: 454, endPoint x: 93, endPoint y: 425, distance: 69.9
click at [30, 454] on button "button" at bounding box center [26, 457] width 43 height 43
click at [925, 76] on span "Save" at bounding box center [910, 74] width 29 height 17
click at [971, 72] on button "Toggle Dropdown" at bounding box center [954, 75] width 34 height 34
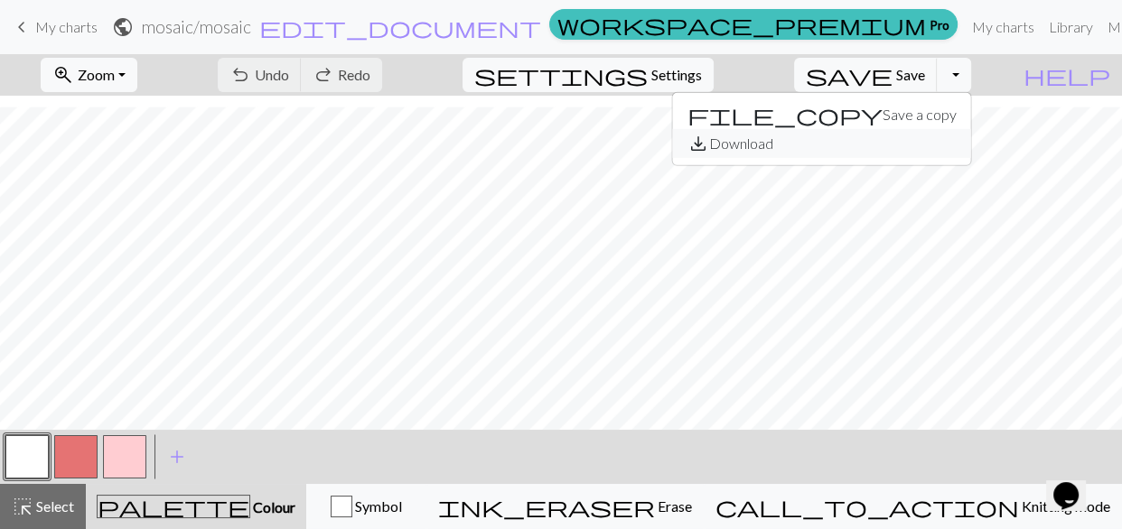
click at [914, 140] on button "save_alt Download" at bounding box center [822, 143] width 298 height 29
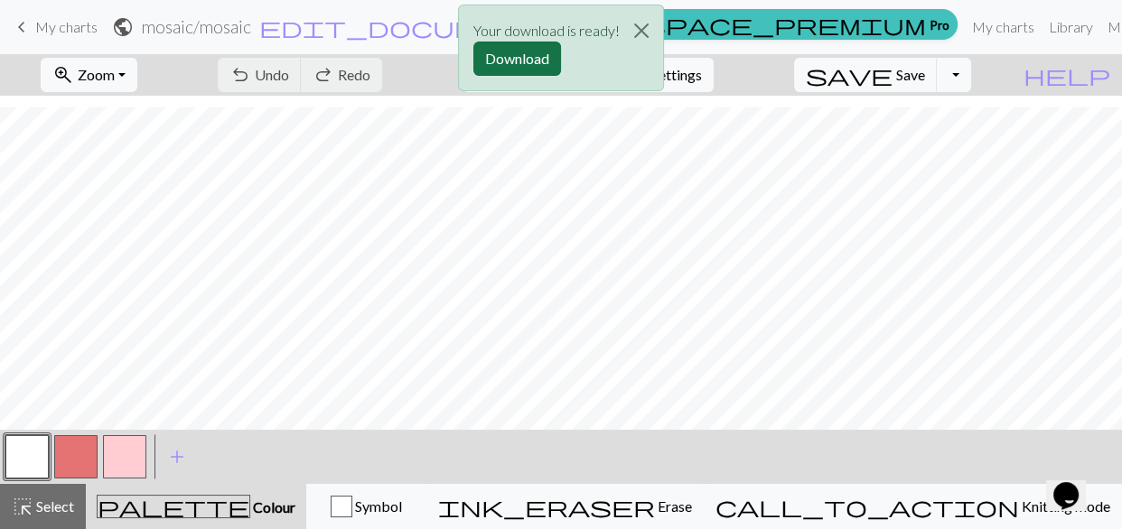
click at [509, 52] on button "Download" at bounding box center [517, 59] width 88 height 34
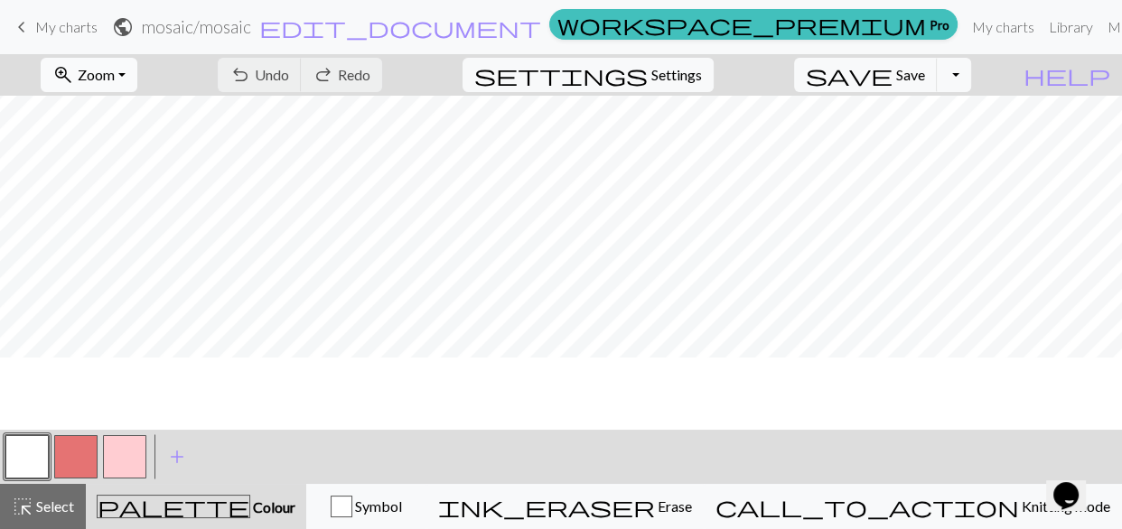
scroll to position [0, 0]
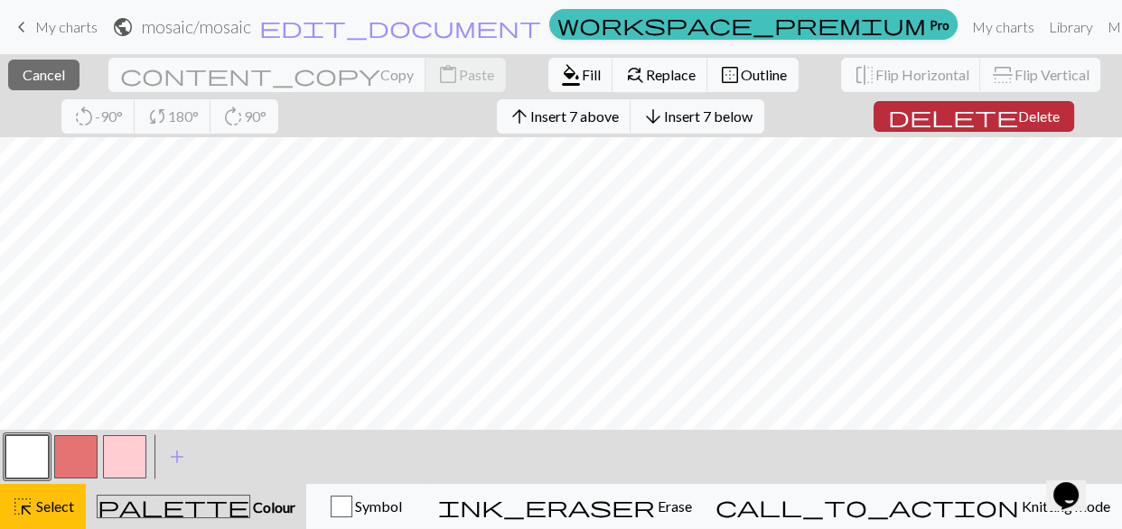
click at [1018, 114] on span "Delete" at bounding box center [1039, 116] width 42 height 17
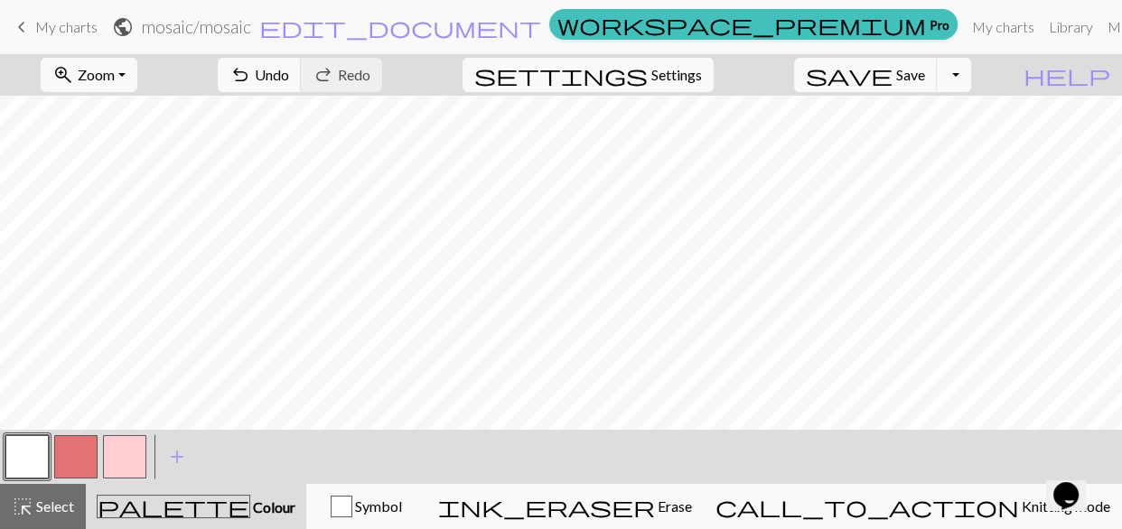
click at [971, 73] on button "Toggle Dropdown" at bounding box center [954, 75] width 34 height 34
click at [920, 144] on button "save_alt Download" at bounding box center [822, 143] width 298 height 29
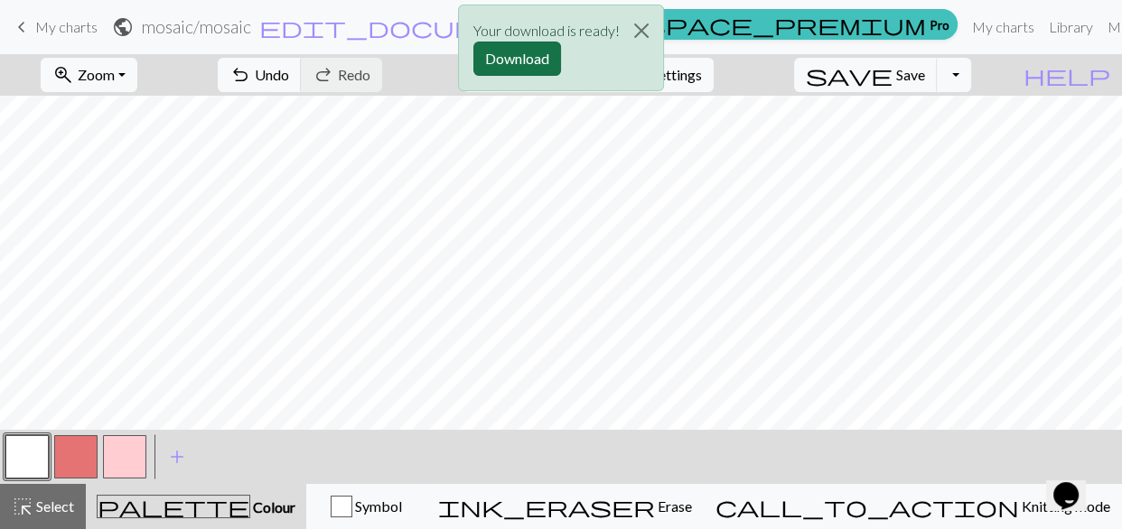
click at [520, 59] on button "Download" at bounding box center [517, 59] width 88 height 34
